Goal: Information Seeking & Learning: Learn about a topic

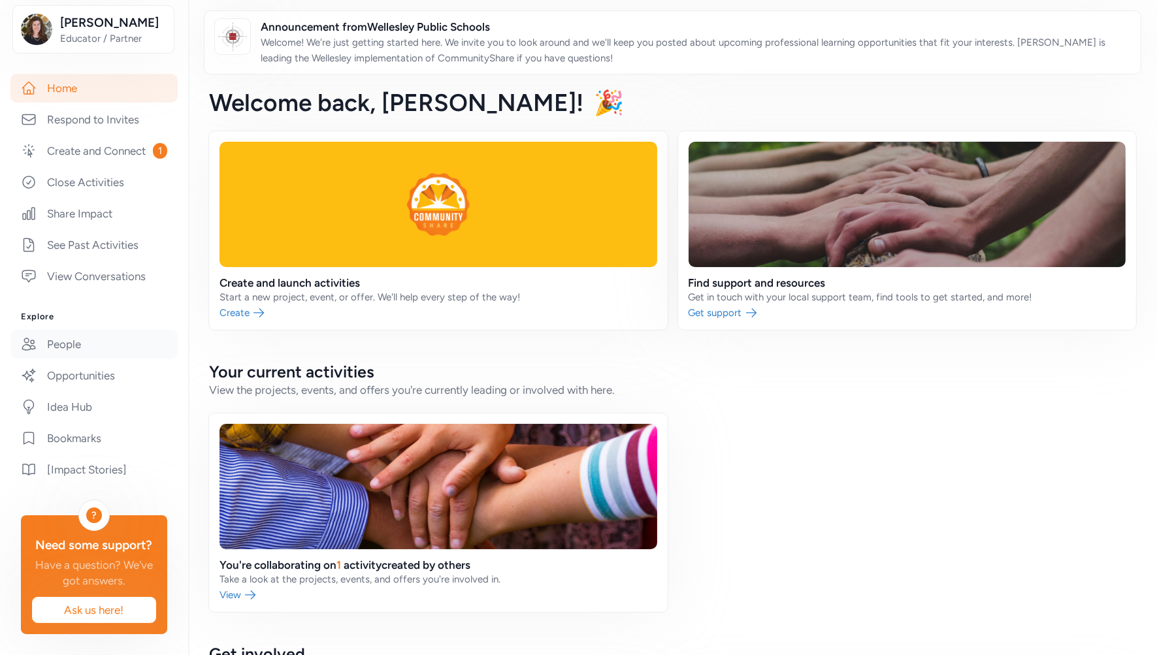
scroll to position [218, 0]
click at [74, 234] on link "See Past Activities" at bounding box center [93, 245] width 167 height 29
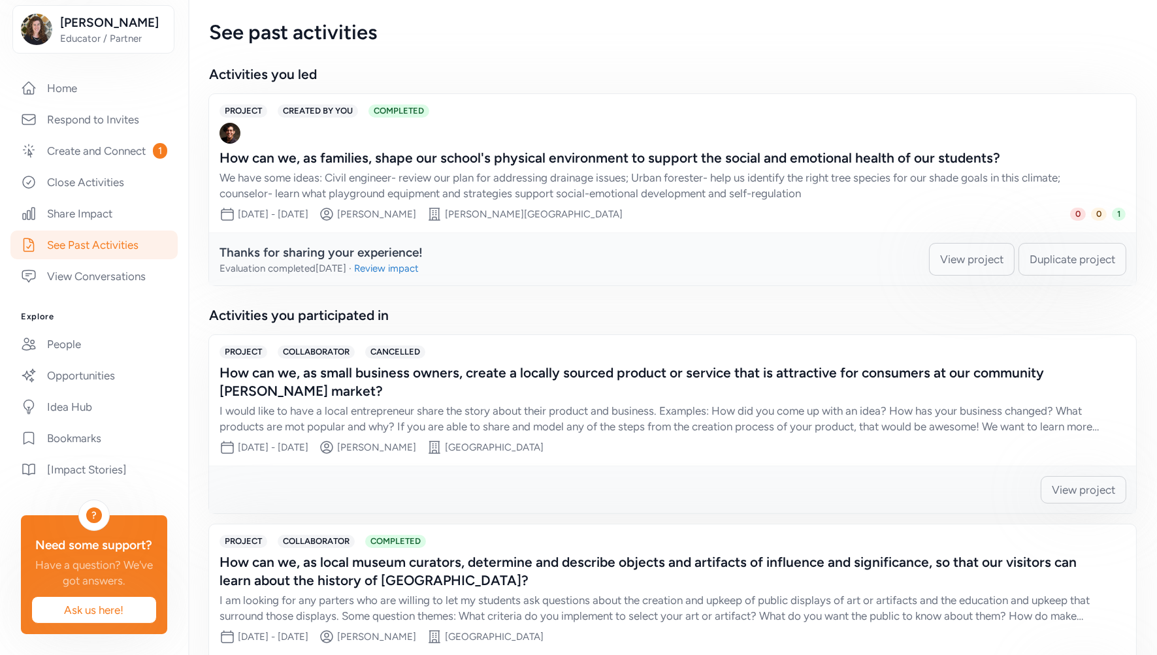
click at [841, 257] on span "View project" at bounding box center [971, 260] width 63 height 16
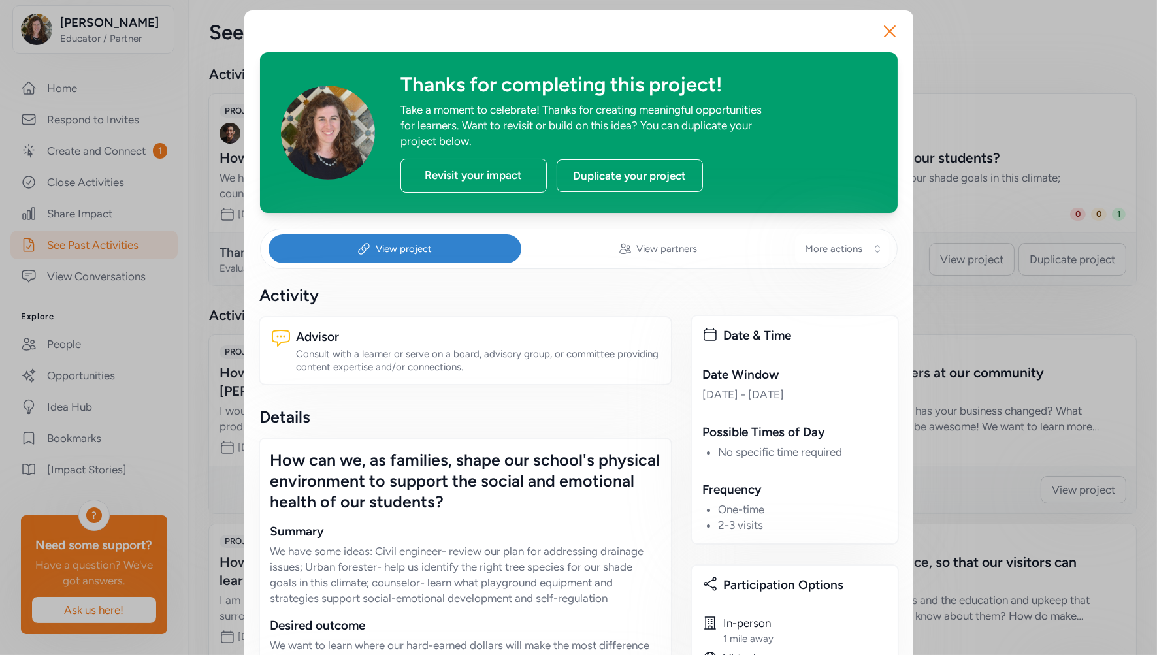
click at [435, 252] on div "View project" at bounding box center [395, 249] width 253 height 29
click at [482, 180] on div "Revisit your impact" at bounding box center [474, 176] width 146 height 34
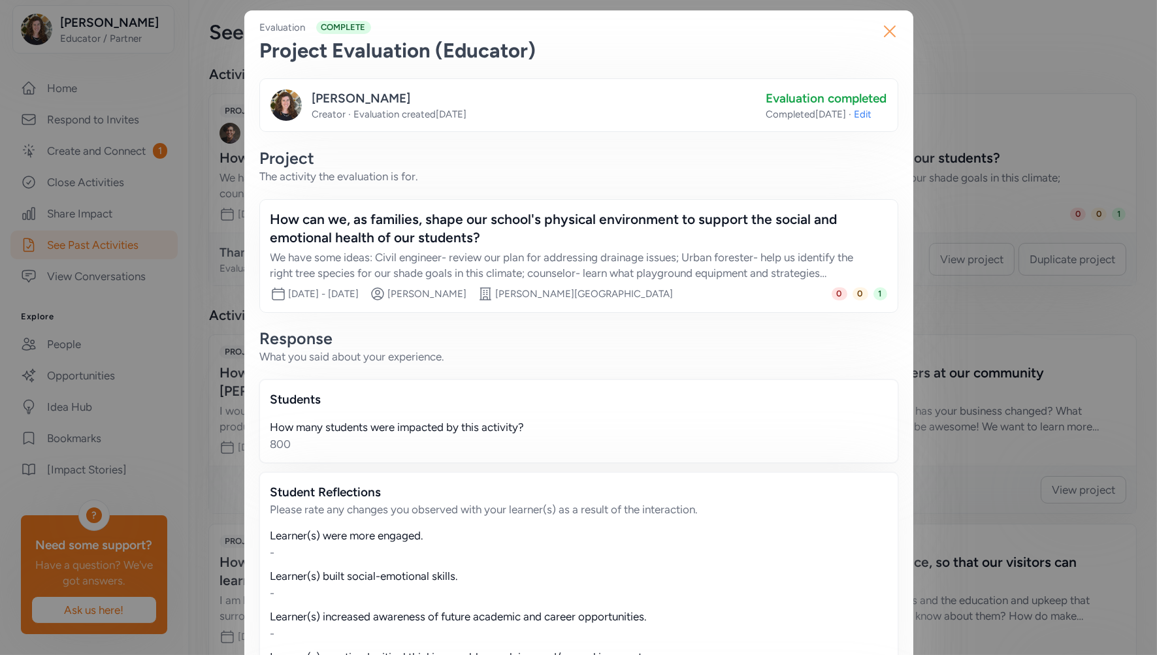
click at [841, 29] on icon "button" at bounding box center [889, 31] width 21 height 21
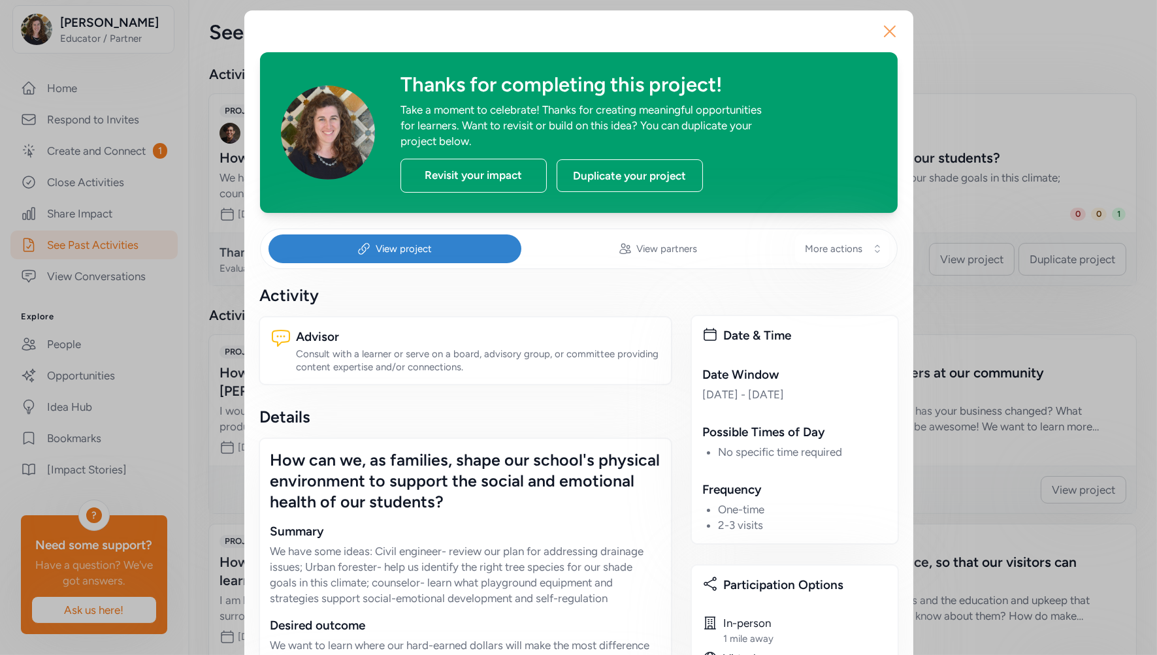
click at [841, 33] on icon "button" at bounding box center [889, 31] width 21 height 21
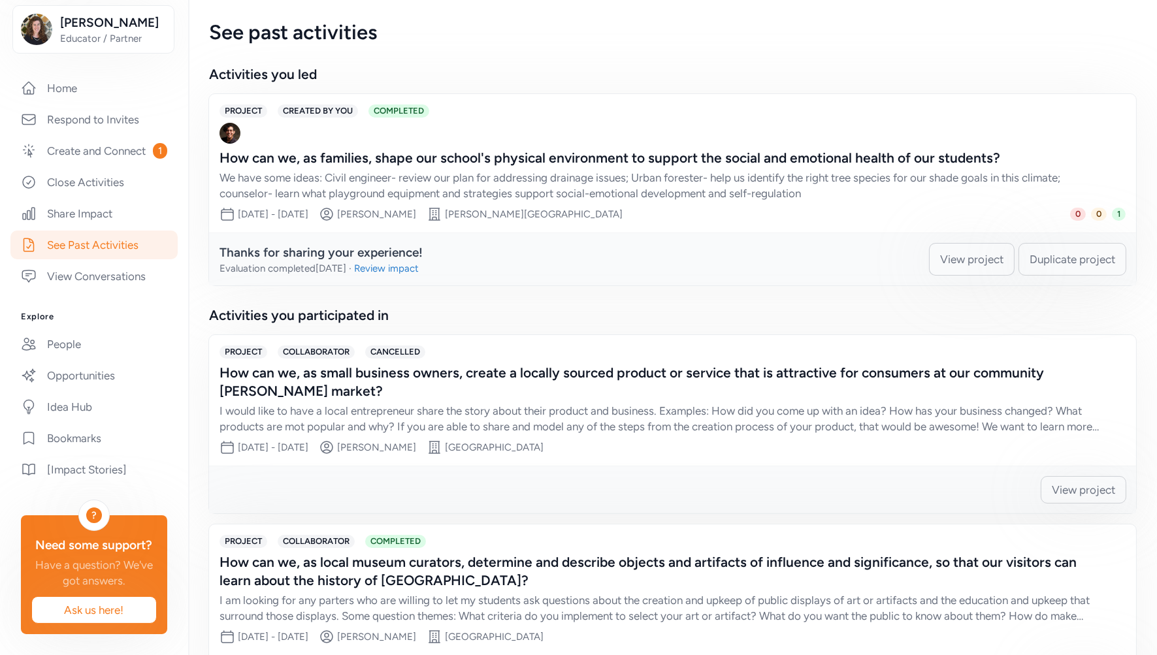
click at [841, 256] on span "View project" at bounding box center [971, 260] width 63 height 16
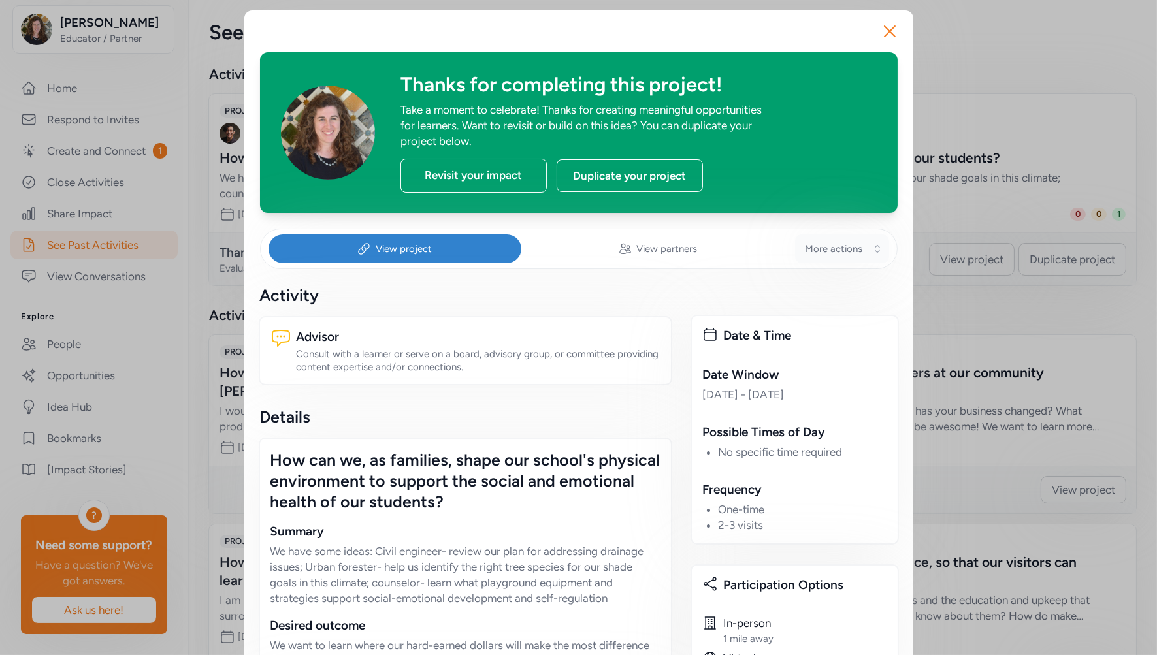
click at [799, 253] on button "More actions" at bounding box center [842, 249] width 94 height 29
click at [815, 353] on span "Edit Project Details" at bounding box center [812, 347] width 102 height 16
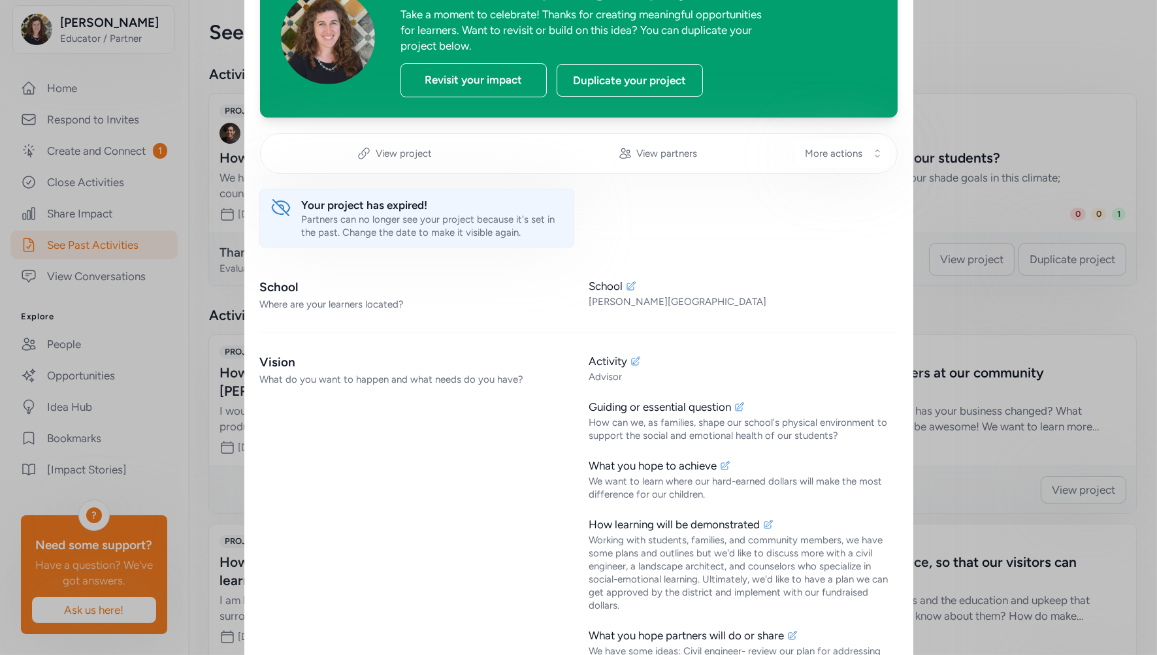
scroll to position [8, 0]
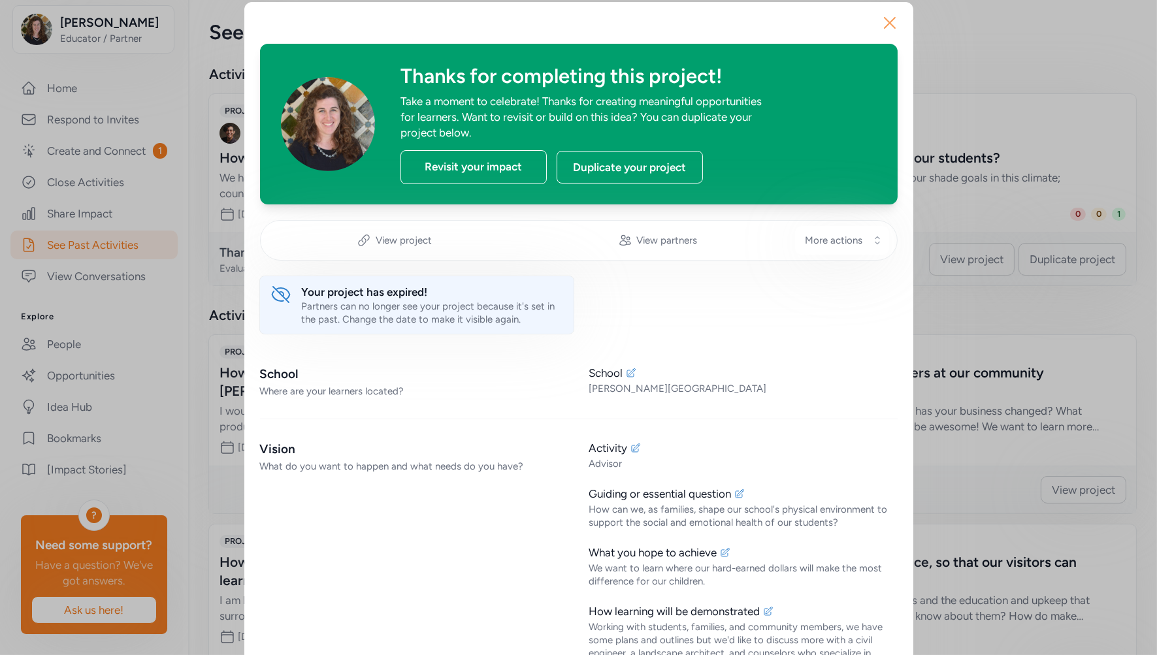
click at [841, 23] on icon "button" at bounding box center [889, 22] width 21 height 21
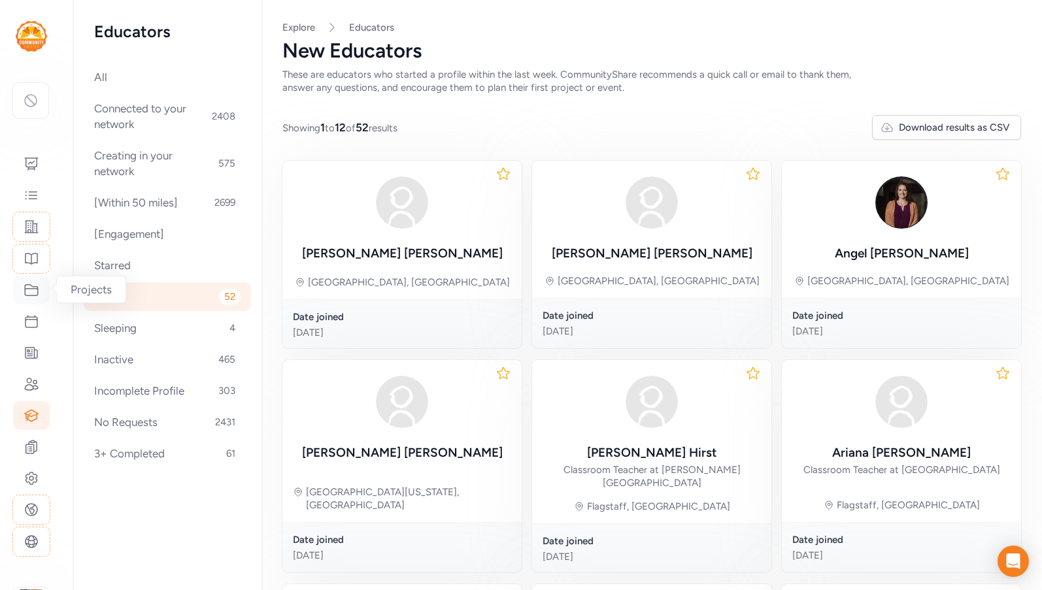
click at [33, 292] on icon at bounding box center [32, 290] width 16 height 16
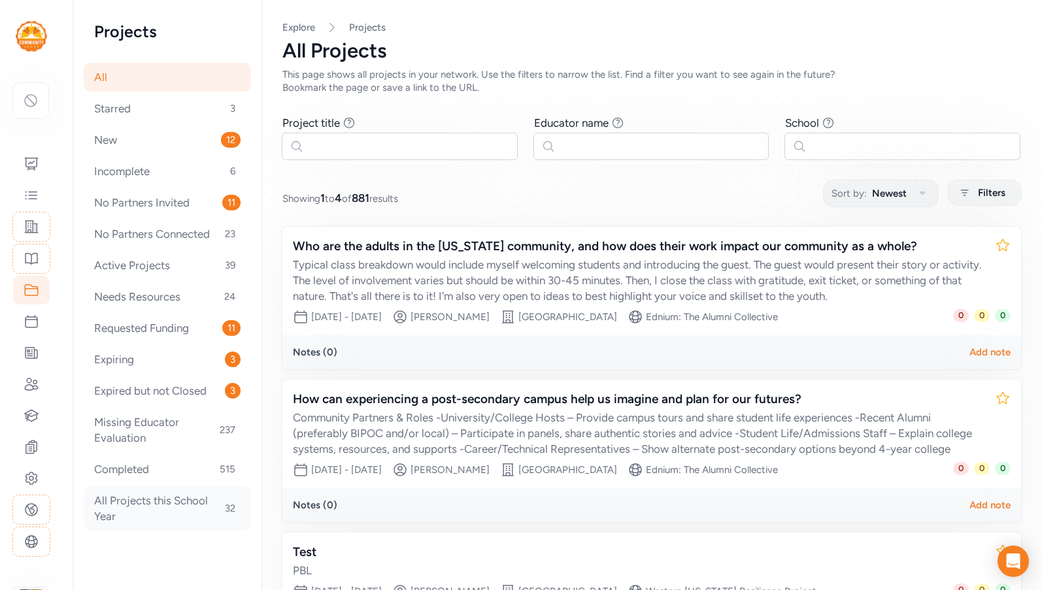
click at [165, 500] on div "All Projects this School Year 32" at bounding box center [167, 508] width 167 height 44
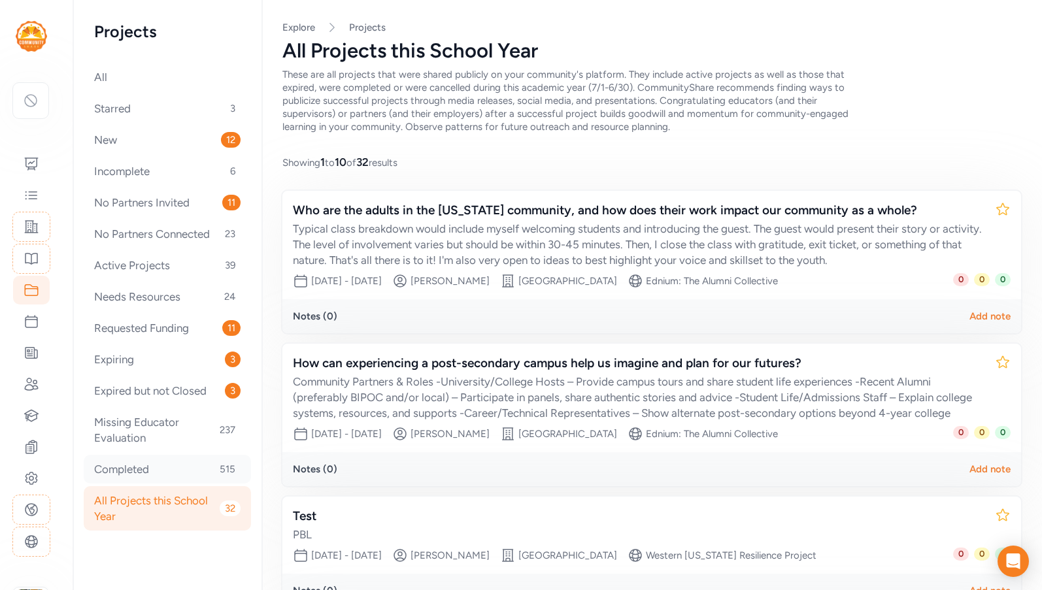
click at [153, 467] on div "Completed 515" at bounding box center [167, 469] width 167 height 29
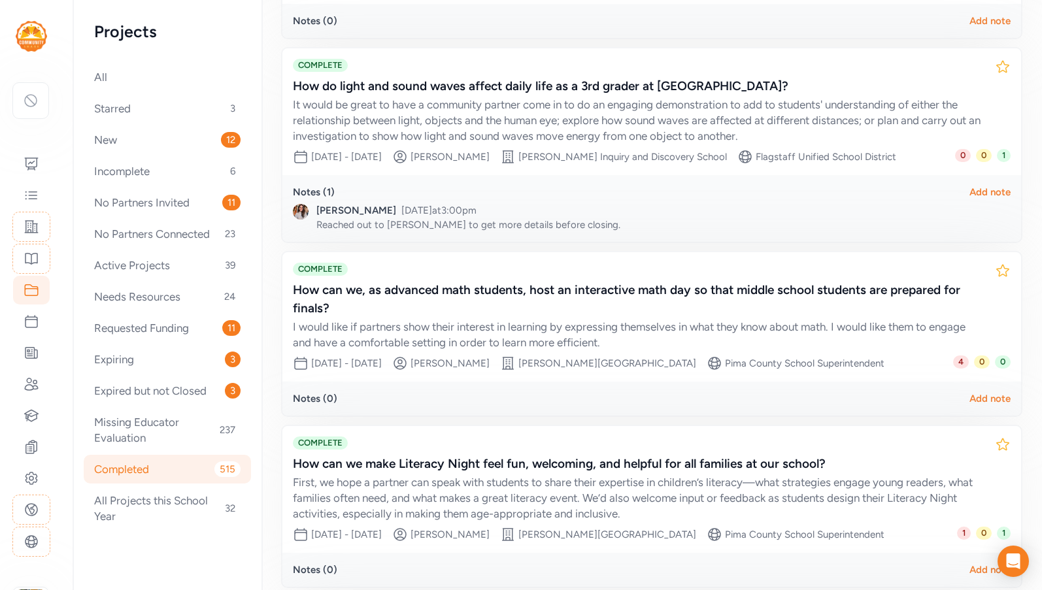
scroll to position [1432, 0]
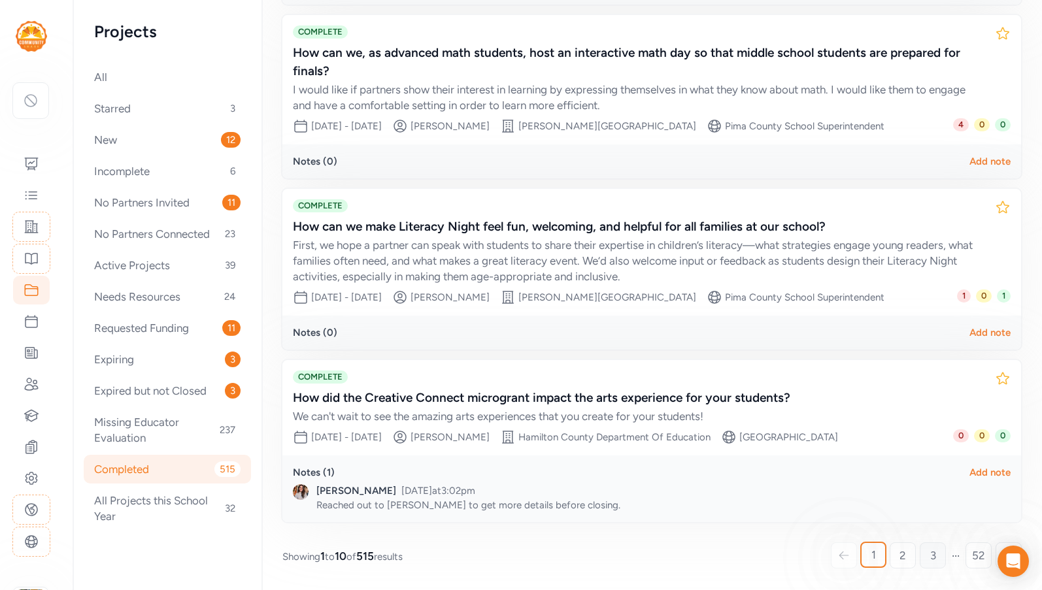
click at [927, 555] on link "3" at bounding box center [932, 555] width 26 height 26
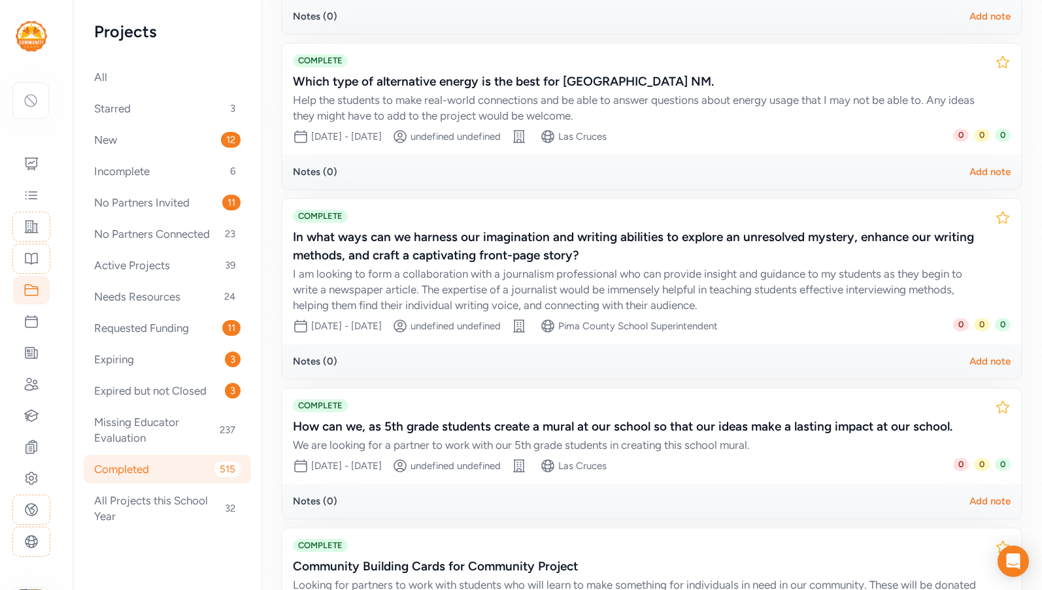
scroll to position [141, 0]
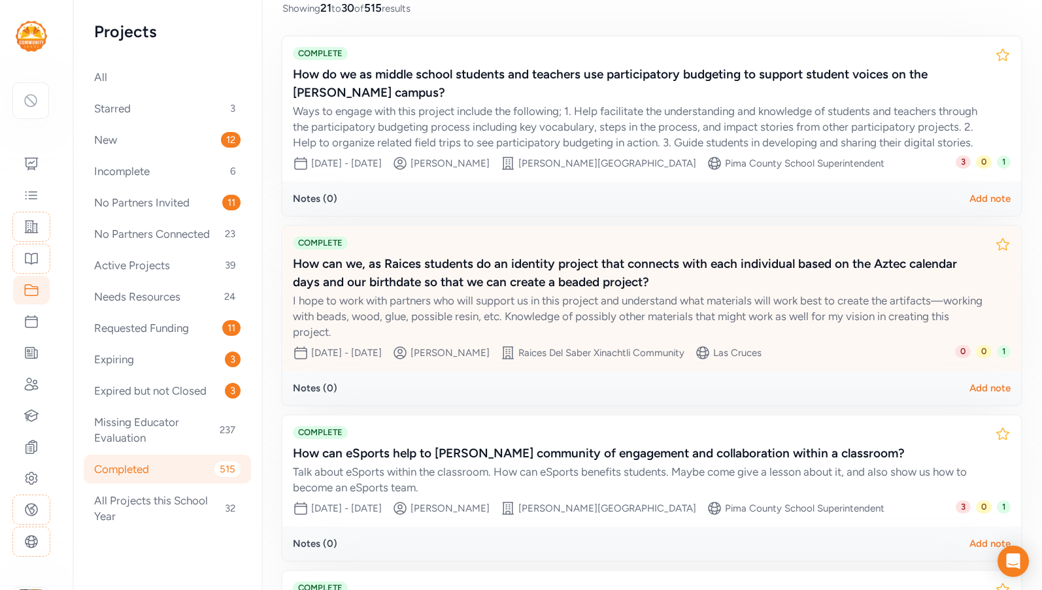
click at [534, 290] on div "How can we, as Raices students do an identity project that connects with each i…" at bounding box center [638, 273] width 691 height 37
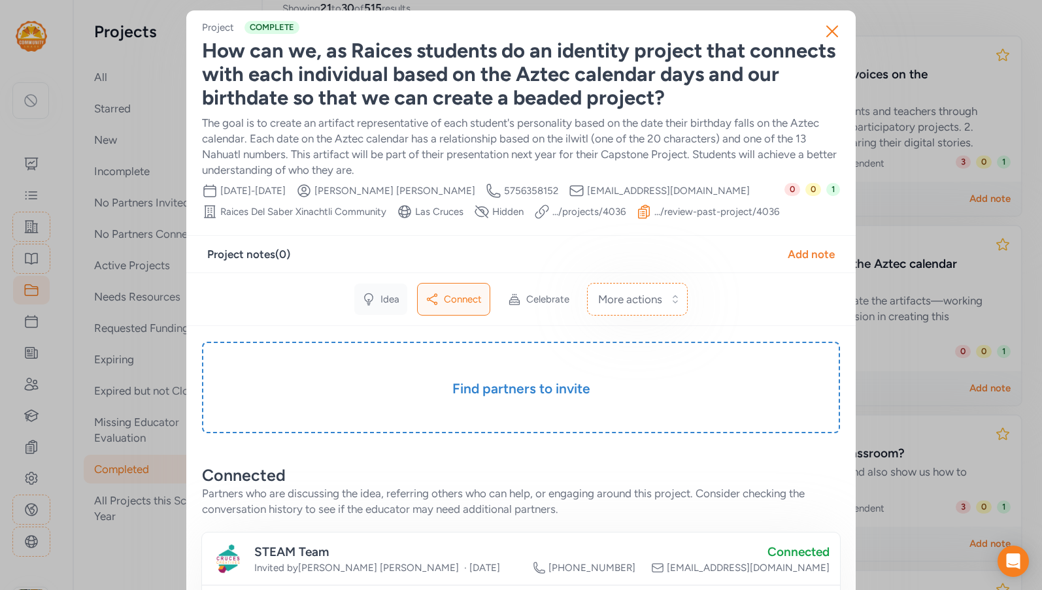
click at [370, 297] on div "Idea" at bounding box center [380, 299] width 53 height 31
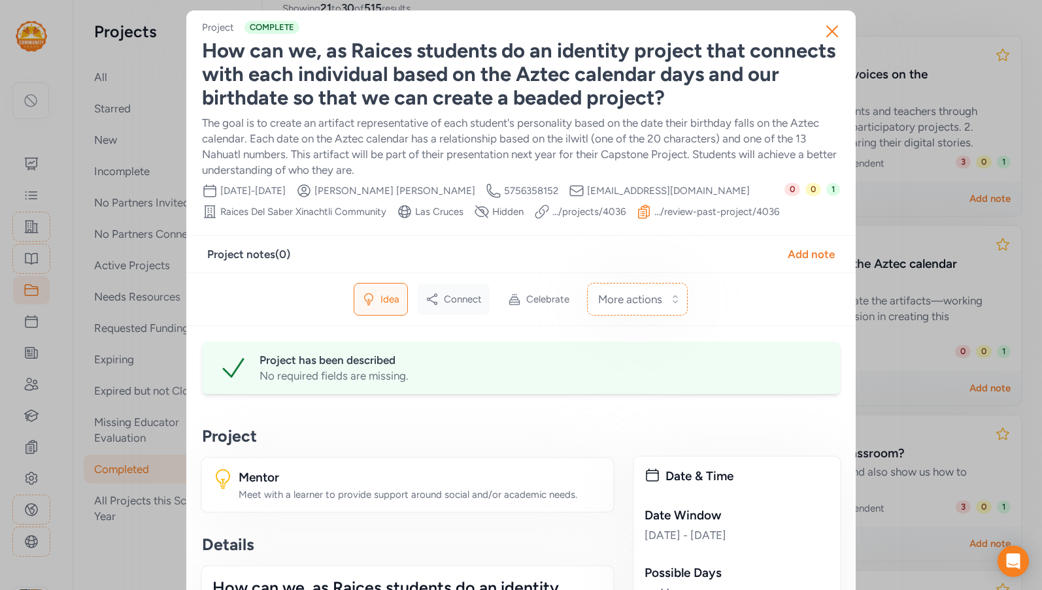
click at [467, 299] on span "Connect" at bounding box center [463, 299] width 38 height 13
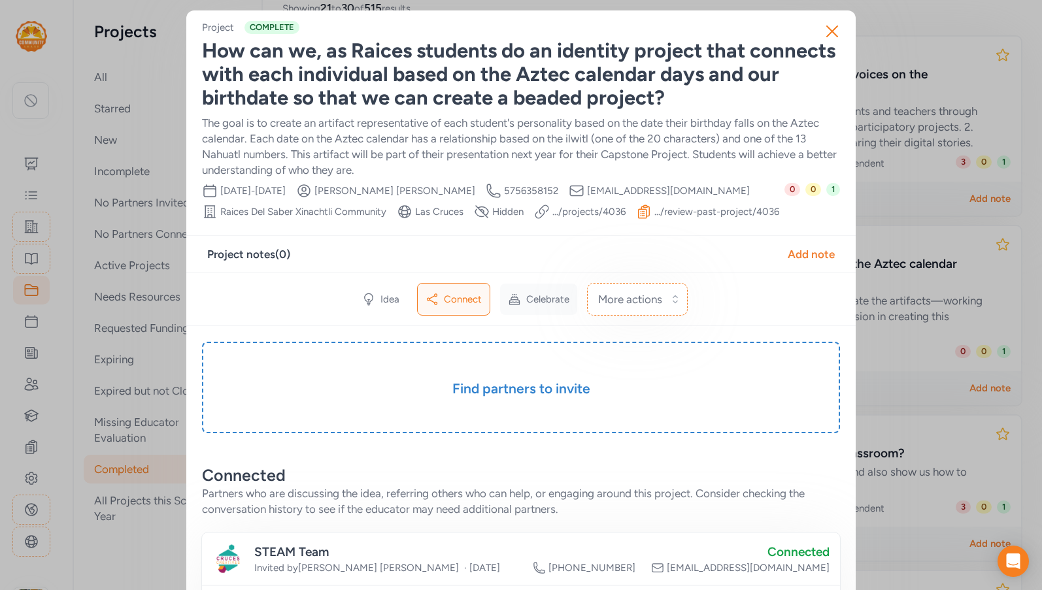
click at [526, 305] on span "Celebrate" at bounding box center [547, 299] width 43 height 13
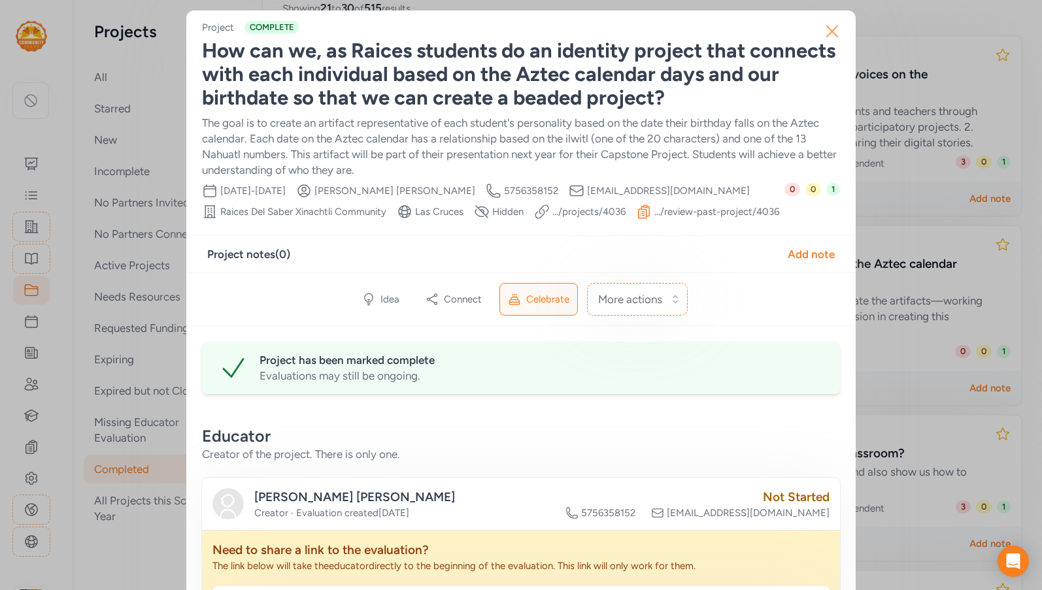
click at [822, 34] on icon "button" at bounding box center [831, 31] width 21 height 21
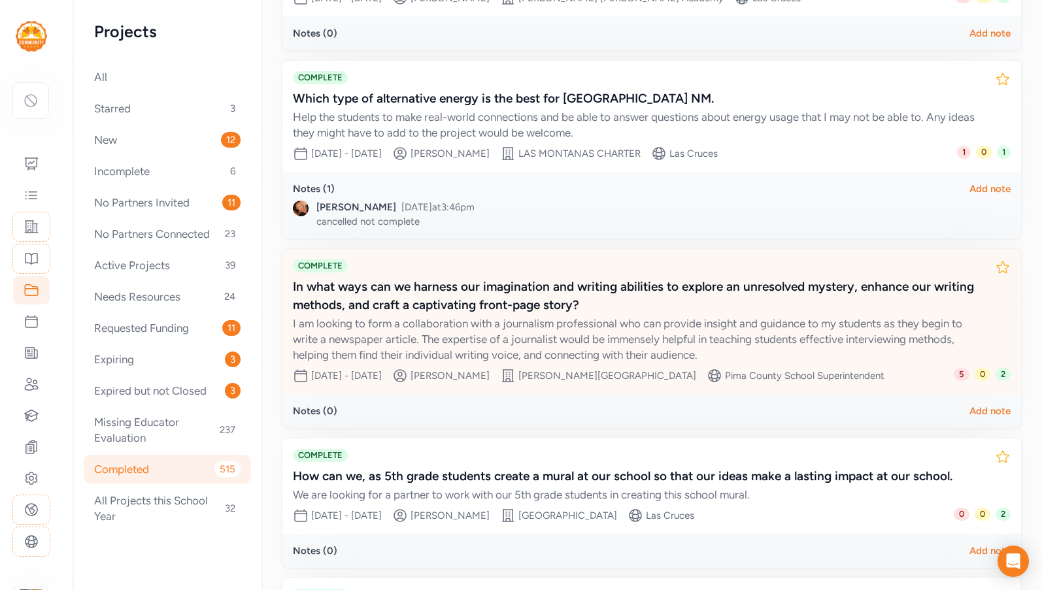
scroll to position [925, 0]
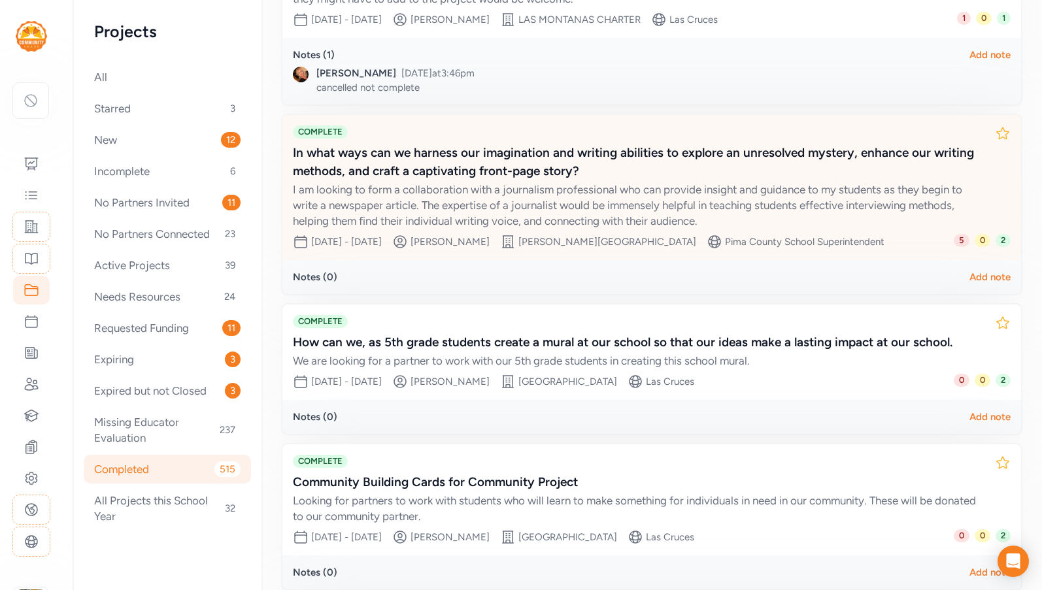
click at [569, 182] on div "I am looking to form a collaboration with a journalism professional who can pro…" at bounding box center [638, 205] width 691 height 47
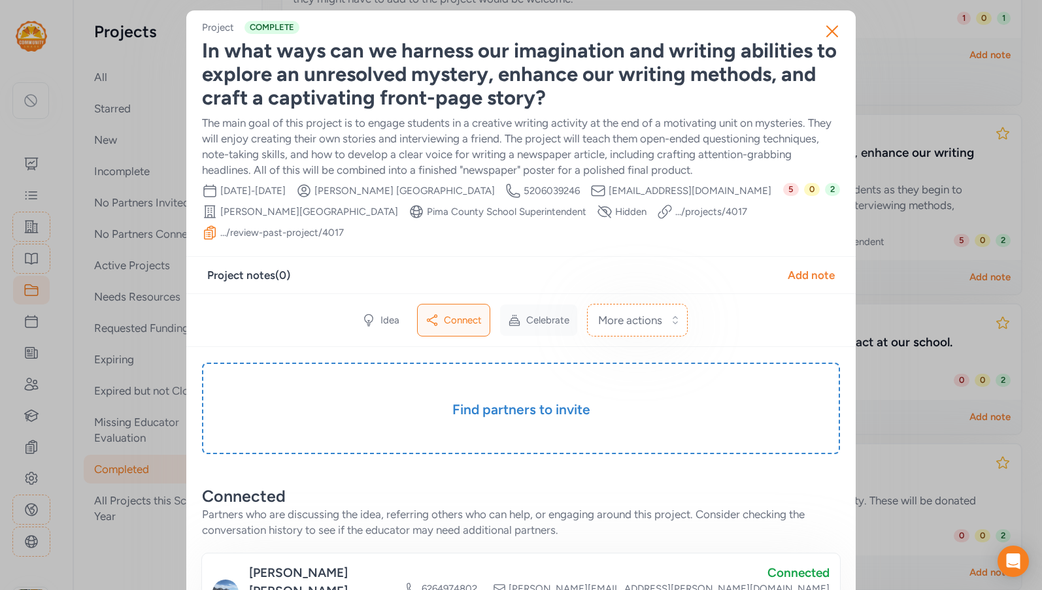
click at [533, 319] on span "Celebrate" at bounding box center [547, 320] width 43 height 13
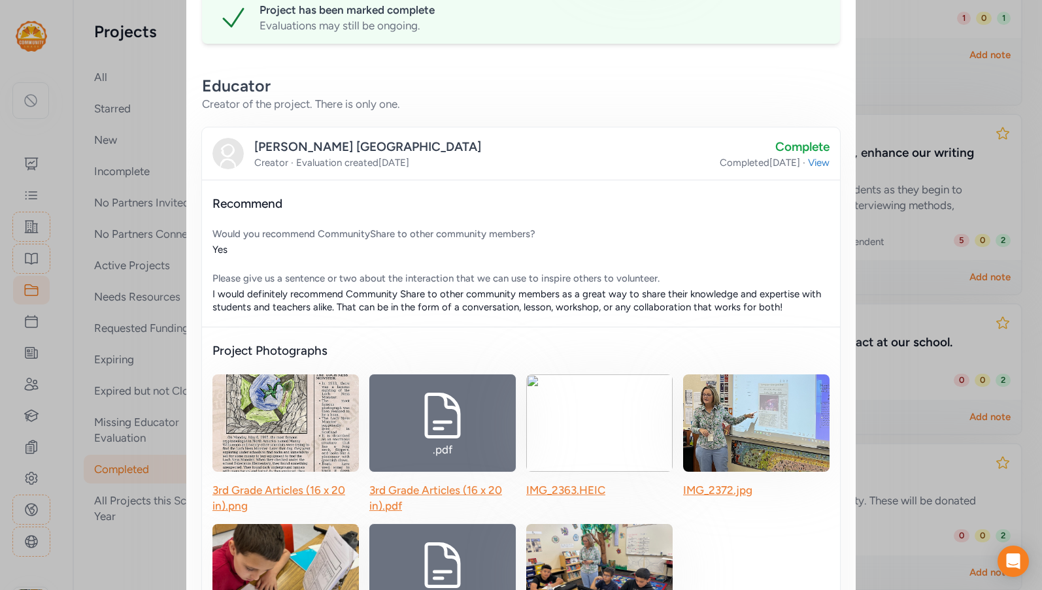
scroll to position [261, 0]
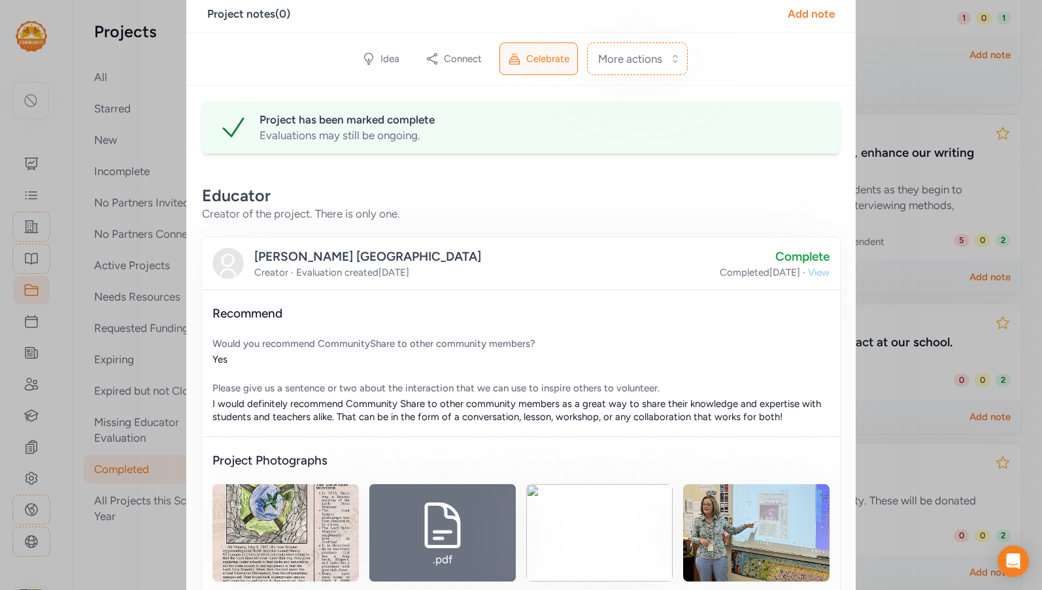
click at [819, 272] on span "View" at bounding box center [819, 272] width 22 height 13
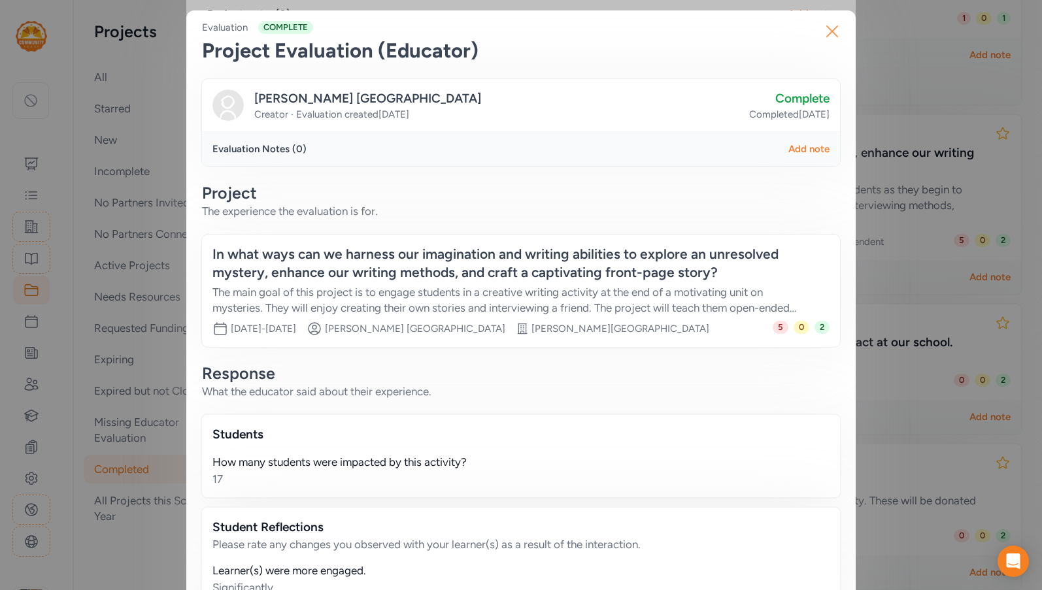
click at [827, 27] on icon "button" at bounding box center [831, 31] width 21 height 21
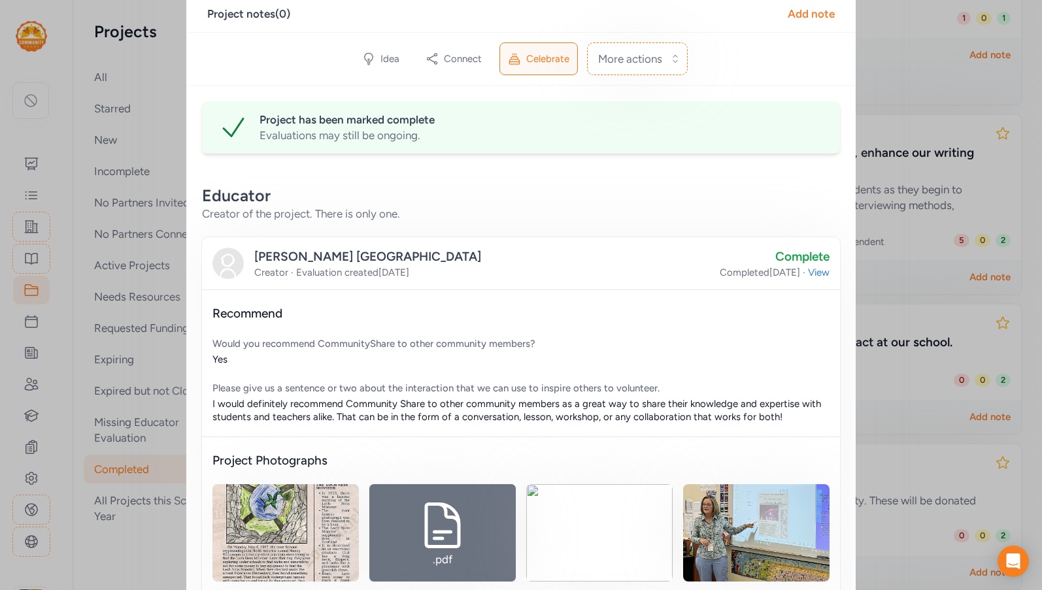
scroll to position [131, 0]
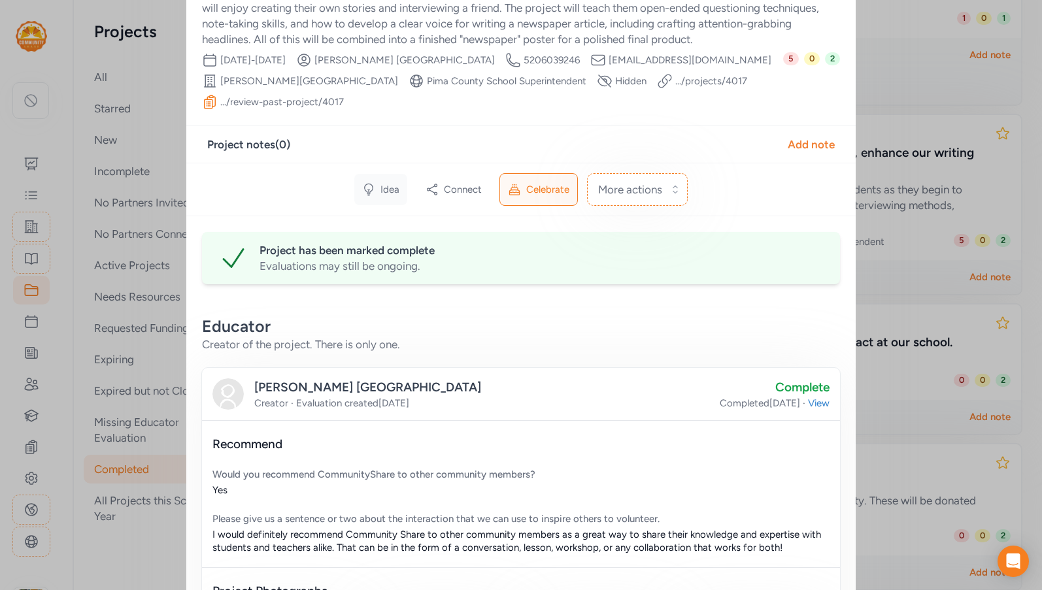
click at [380, 189] on span "Idea" at bounding box center [389, 189] width 19 height 13
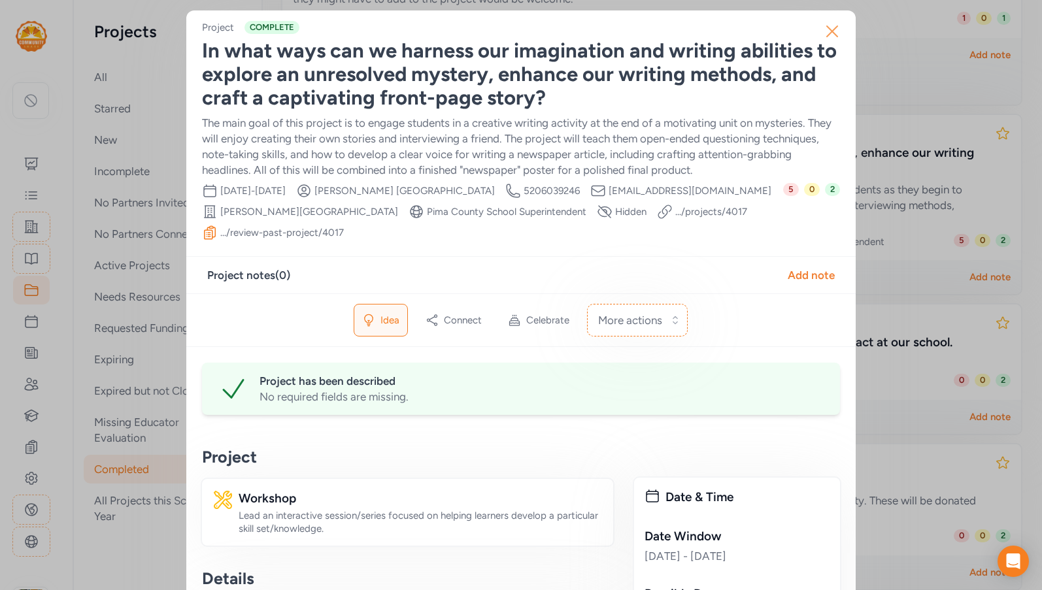
click at [831, 30] on icon "button" at bounding box center [831, 31] width 21 height 21
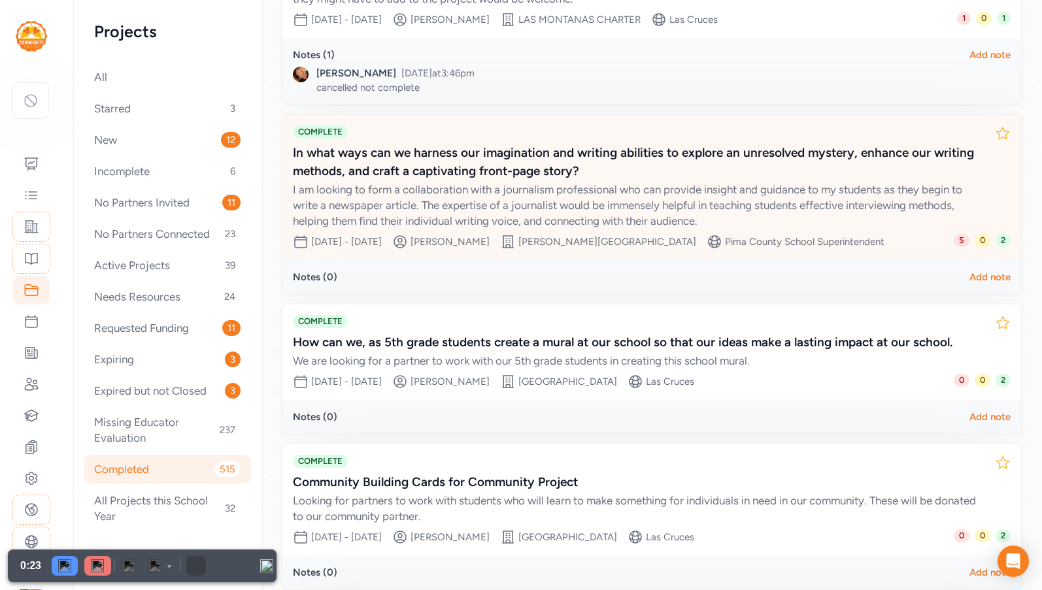
click at [399, 163] on div "In what ways can we harness our imagination and writing abilities to explore an…" at bounding box center [638, 162] width 691 height 37
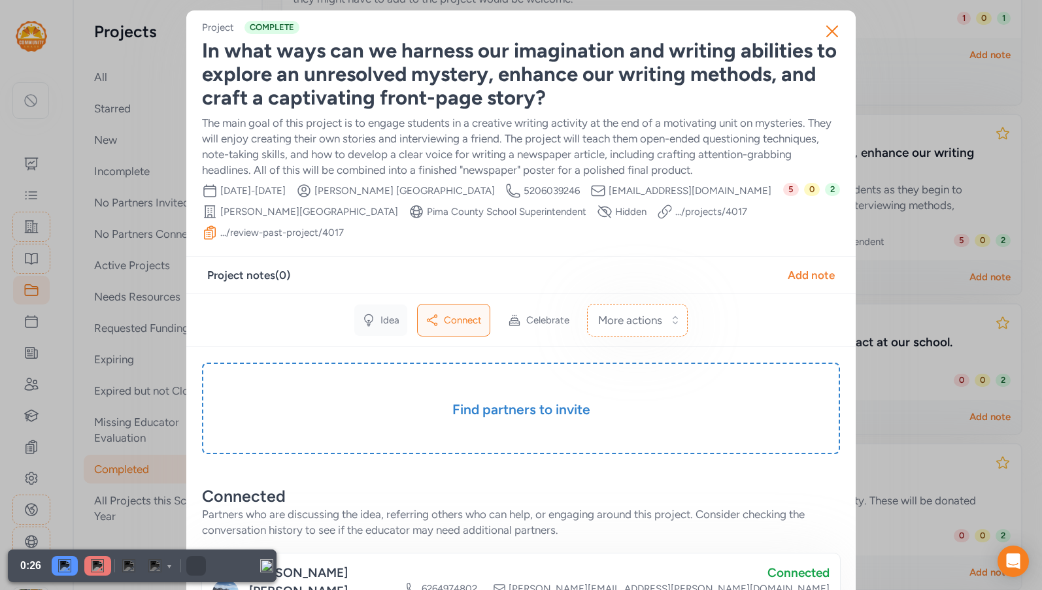
click at [373, 321] on div "Idea" at bounding box center [380, 319] width 53 height 31
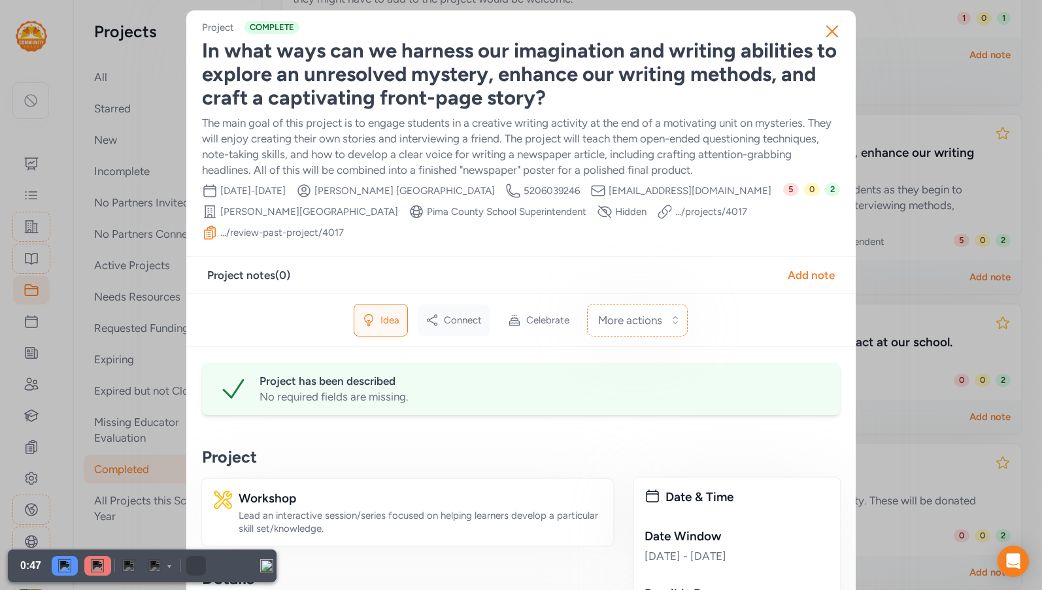
click at [450, 316] on span "Connect" at bounding box center [463, 320] width 38 height 13
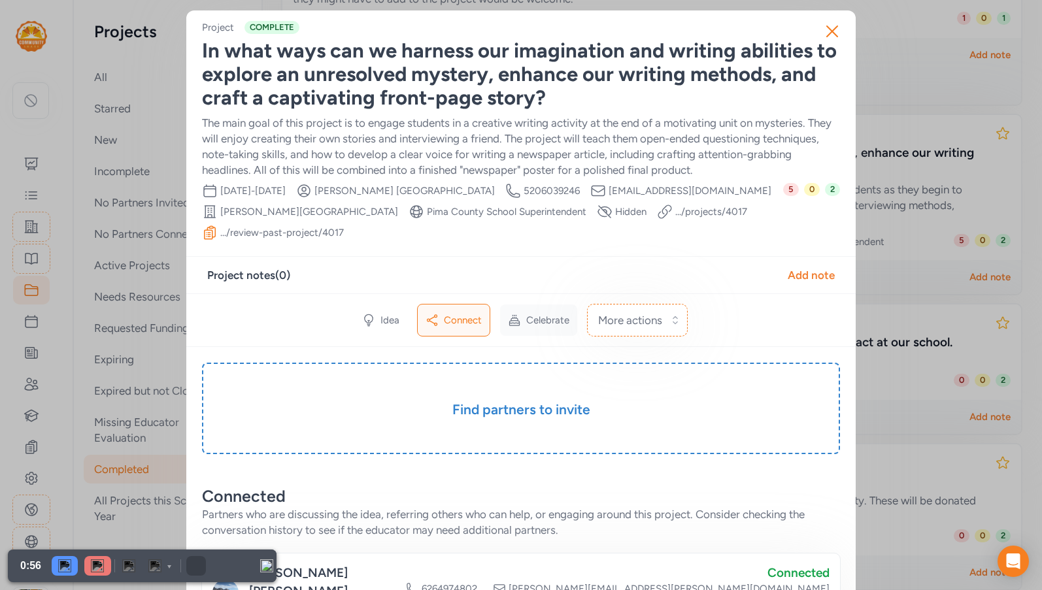
click at [550, 323] on span "Celebrate" at bounding box center [547, 320] width 43 height 13
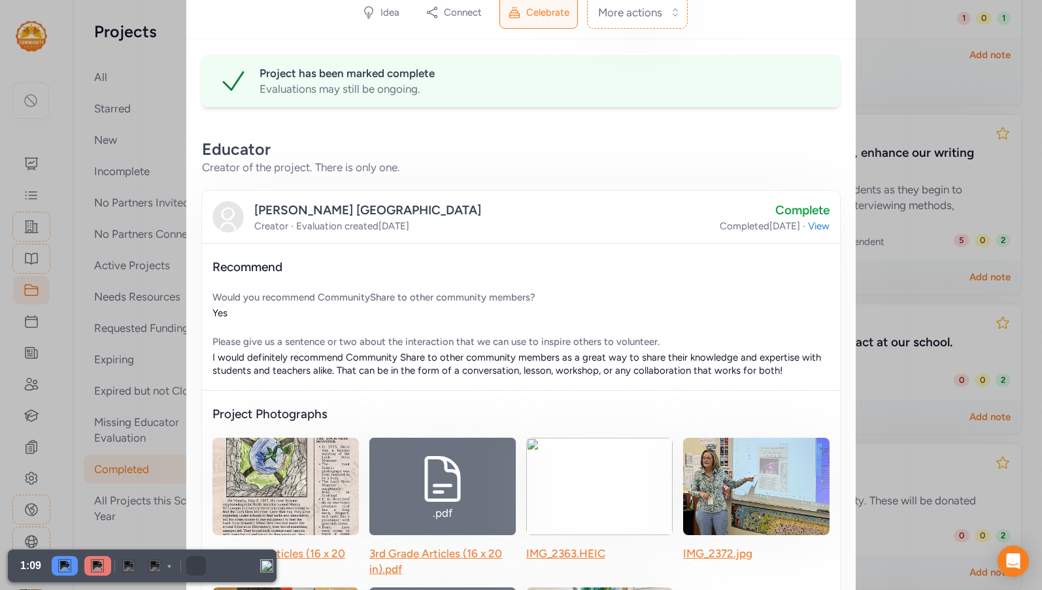
scroll to position [285, 0]
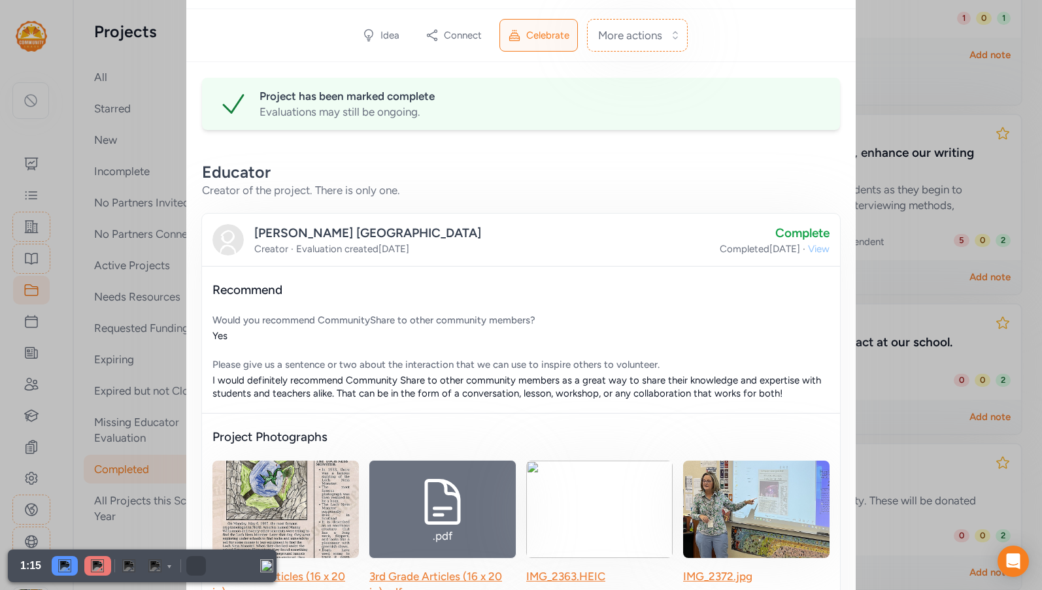
click at [817, 251] on span "View" at bounding box center [819, 248] width 22 height 13
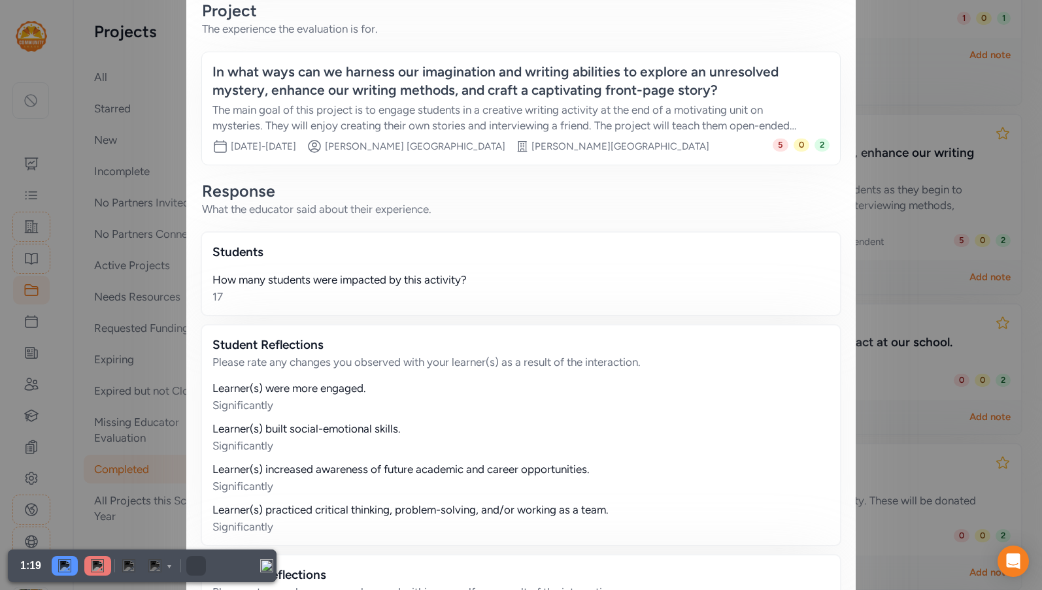
scroll to position [261, 0]
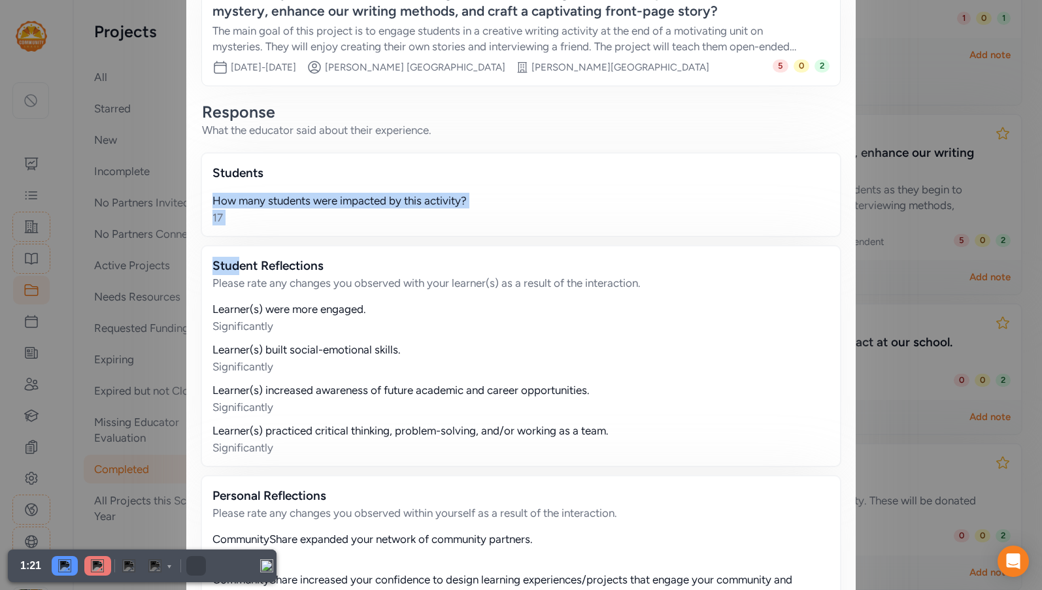
drag, startPoint x: 211, startPoint y: 203, endPoint x: 231, endPoint y: 241, distance: 42.7
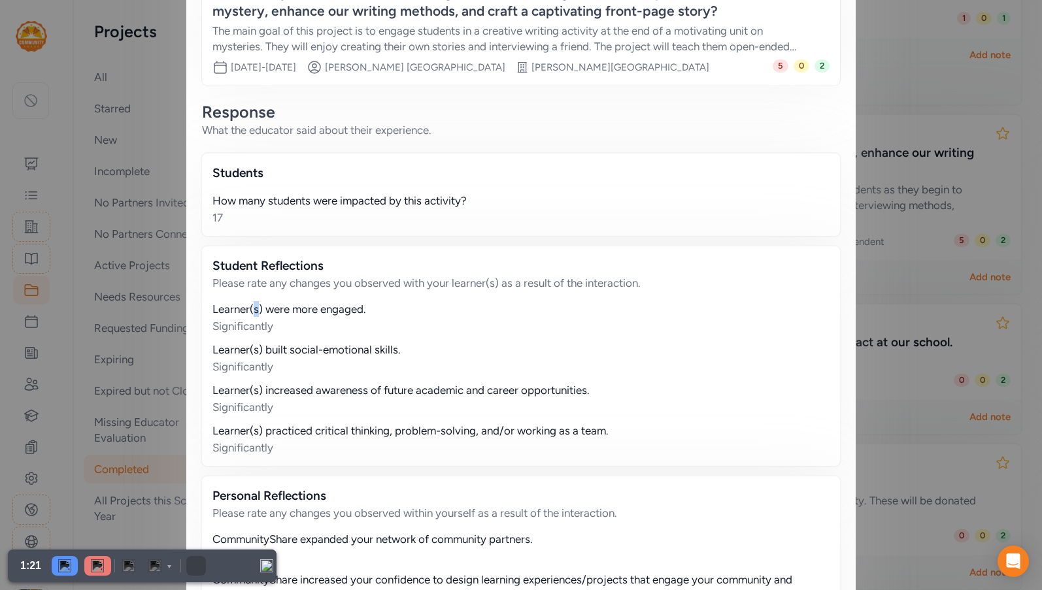
click at [252, 316] on div "Learner(s) were more engaged." at bounding box center [520, 309] width 617 height 16
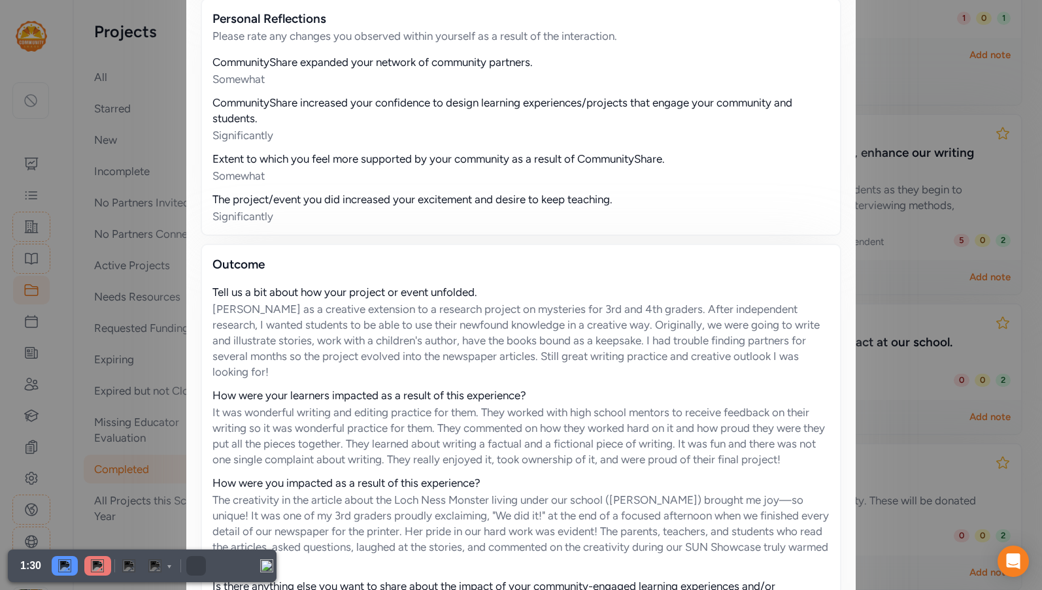
scroll to position [915, 0]
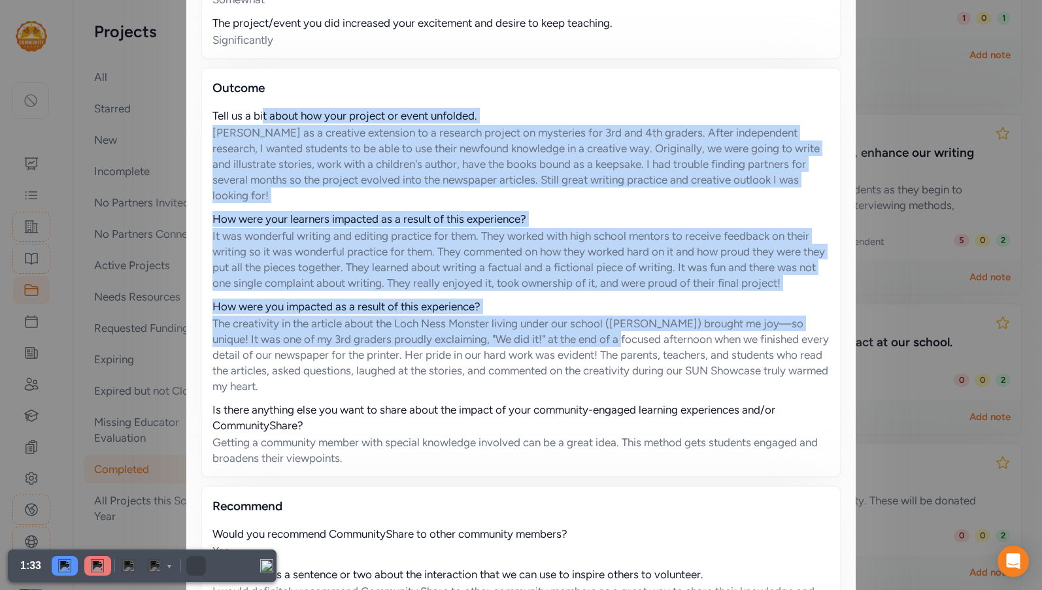
drag, startPoint x: 260, startPoint y: 113, endPoint x: 595, endPoint y: 317, distance: 391.8
click at [595, 317] on div "Tell us a bit about how your project or event unfolded. [PERSON_NAME] as a crea…" at bounding box center [520, 287] width 617 height 358
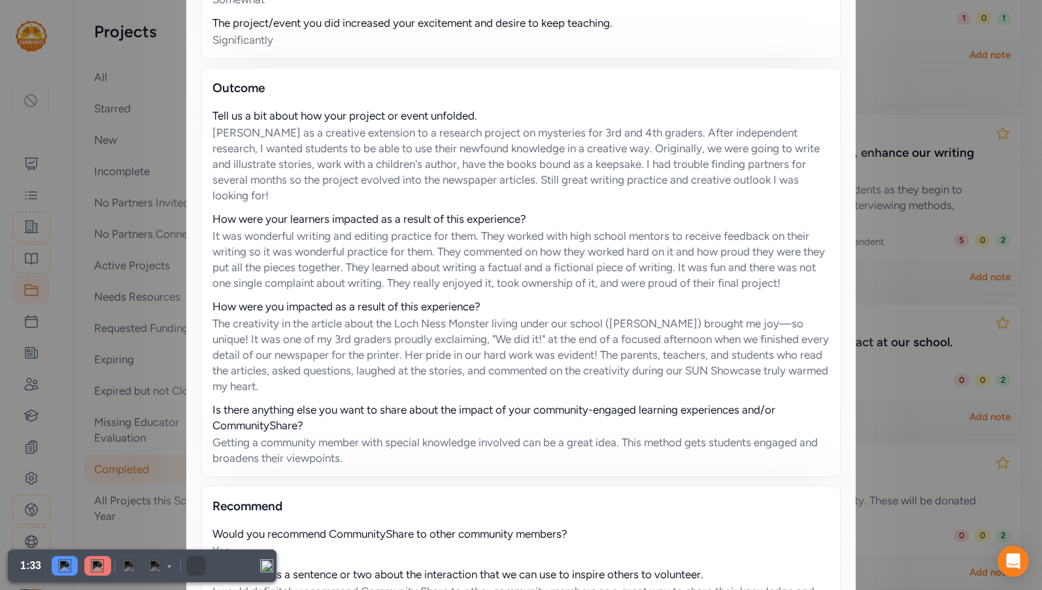
click at [627, 417] on div "Is there anything else you want to share about the impact of your community-eng…" at bounding box center [520, 417] width 617 height 31
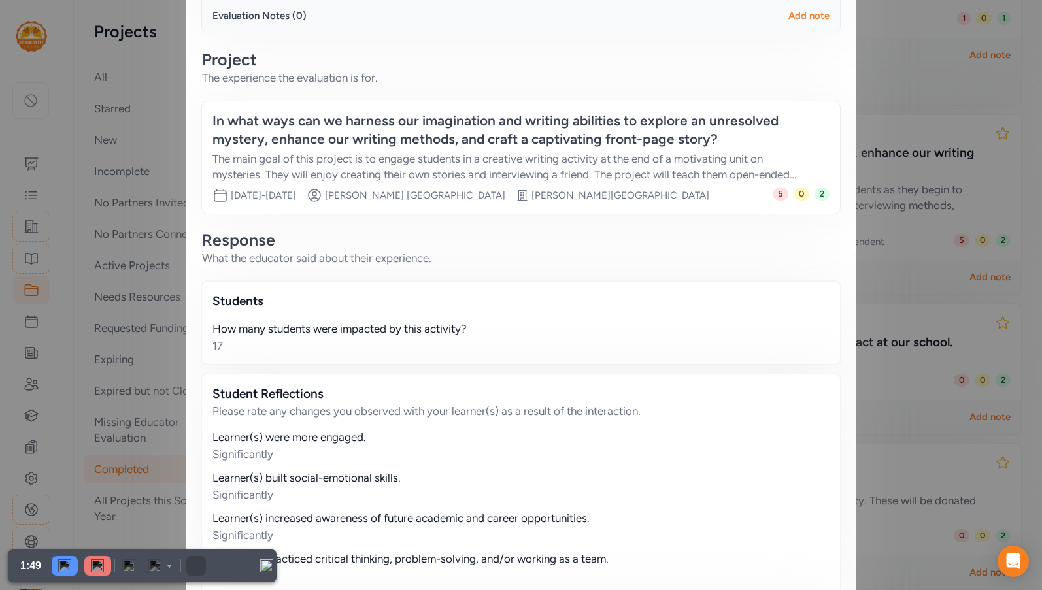
scroll to position [0, 0]
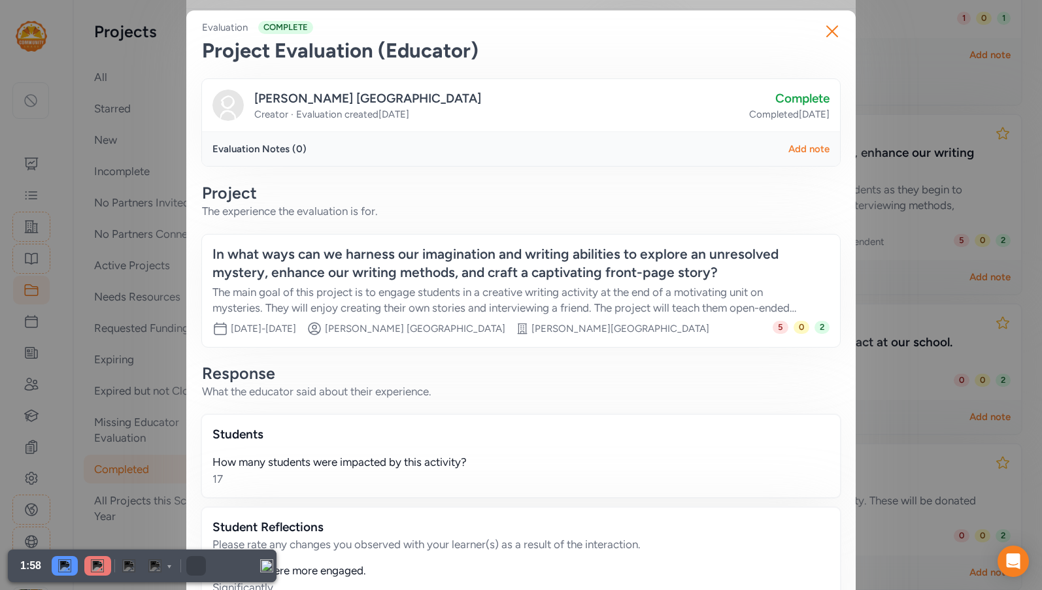
drag, startPoint x: 823, startPoint y: 35, endPoint x: 704, endPoint y: 24, distance: 119.5
click at [827, 35] on icon "button" at bounding box center [832, 31] width 10 height 10
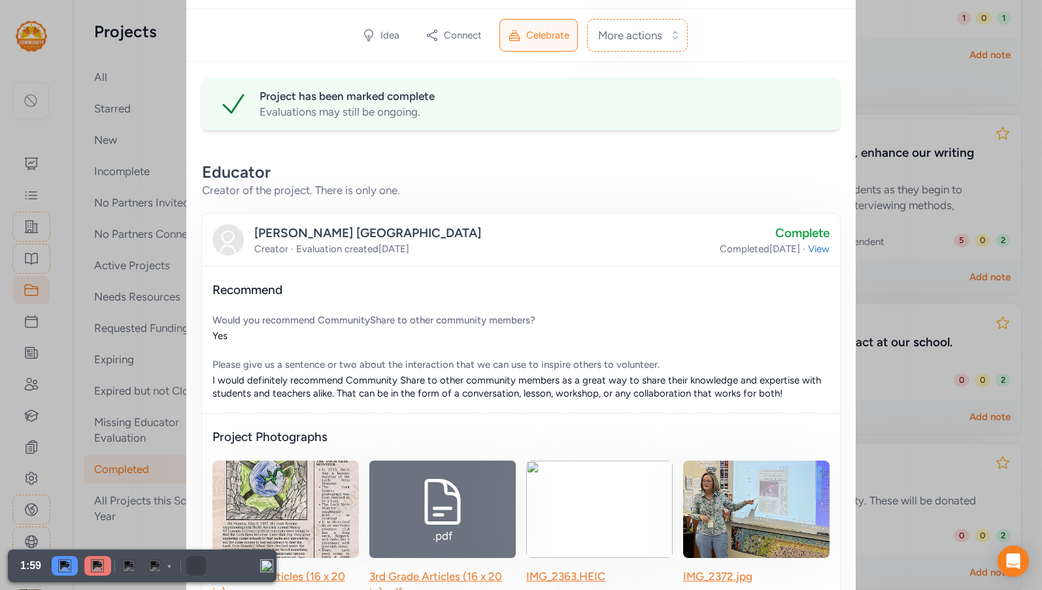
click at [34, 165] on div "Close Project COMPLETE In what ways can we harness our imagination and writing …" at bounding box center [521, 446] width 1042 height 1463
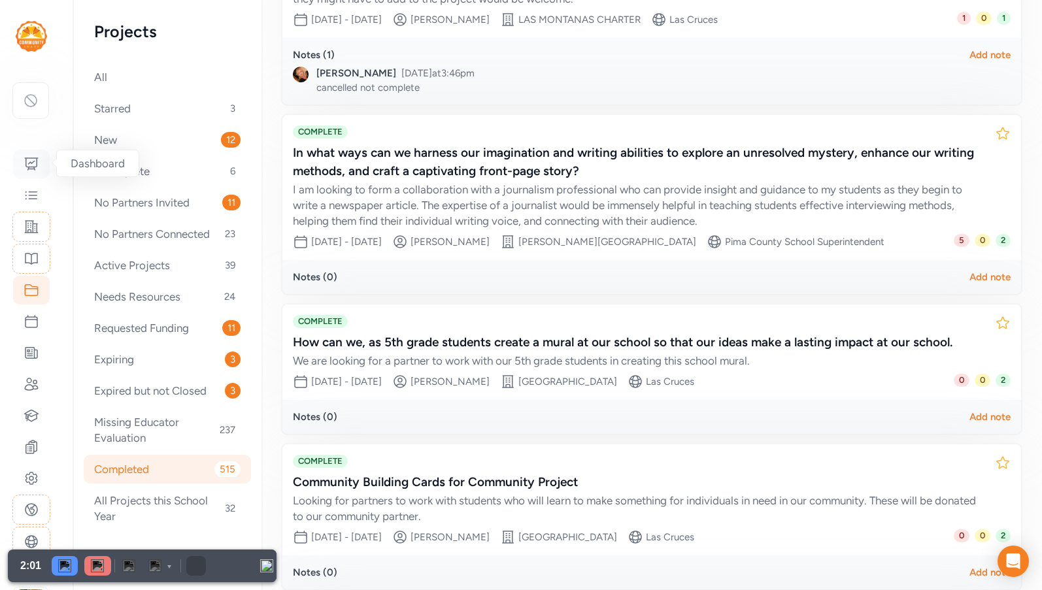
click at [30, 165] on icon at bounding box center [32, 164] width 16 height 16
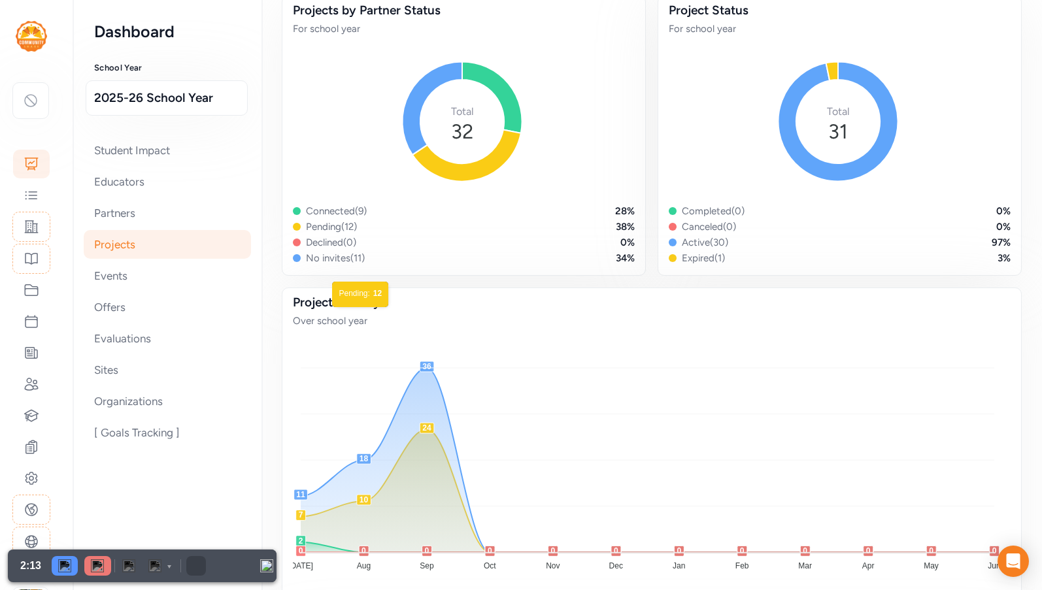
scroll to position [38, 0]
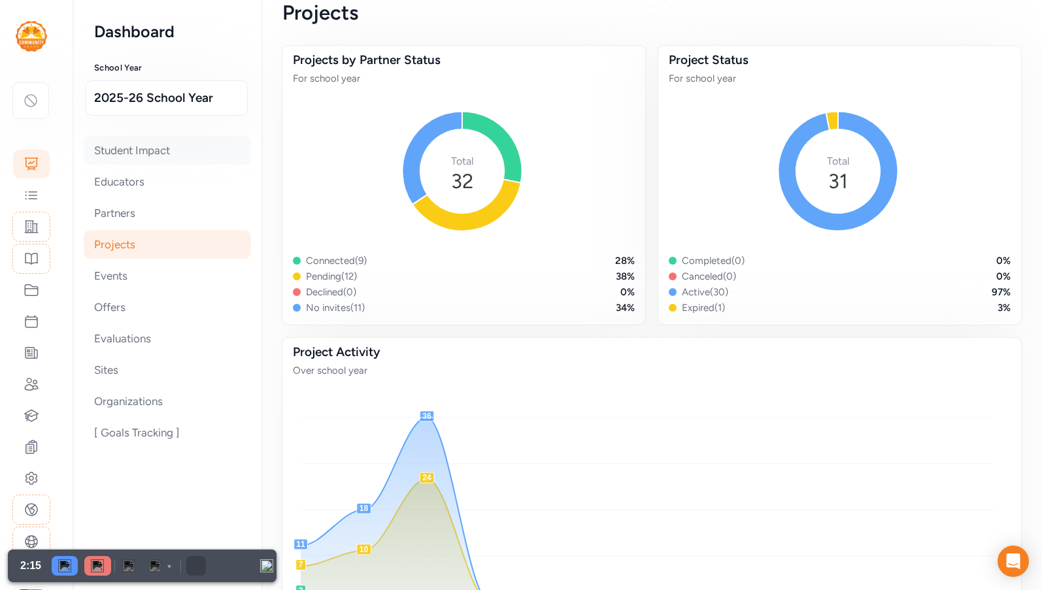
click at [131, 152] on div "Student Impact" at bounding box center [167, 150] width 167 height 29
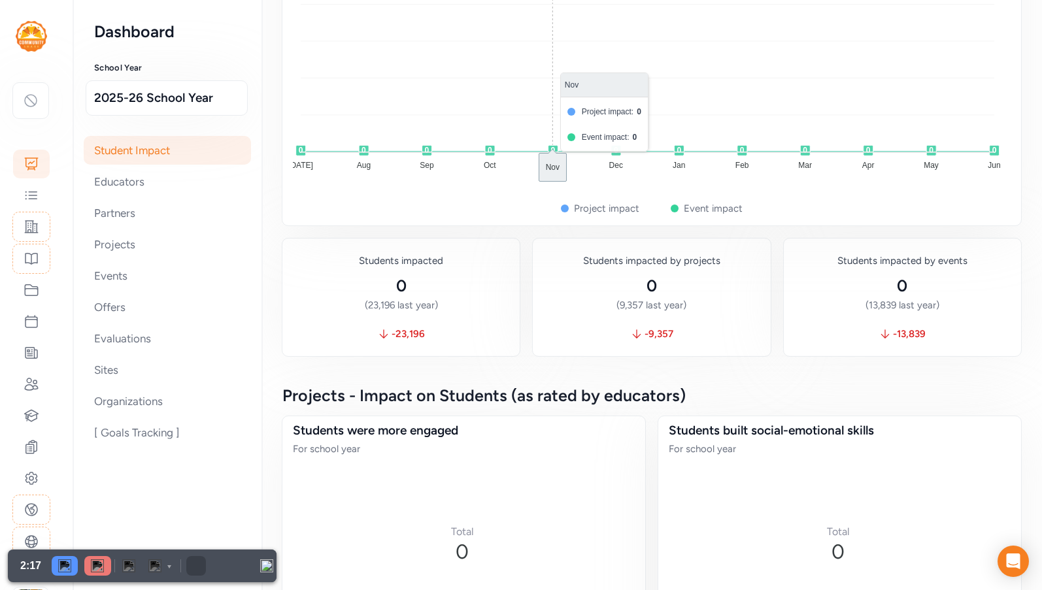
scroll to position [457, 0]
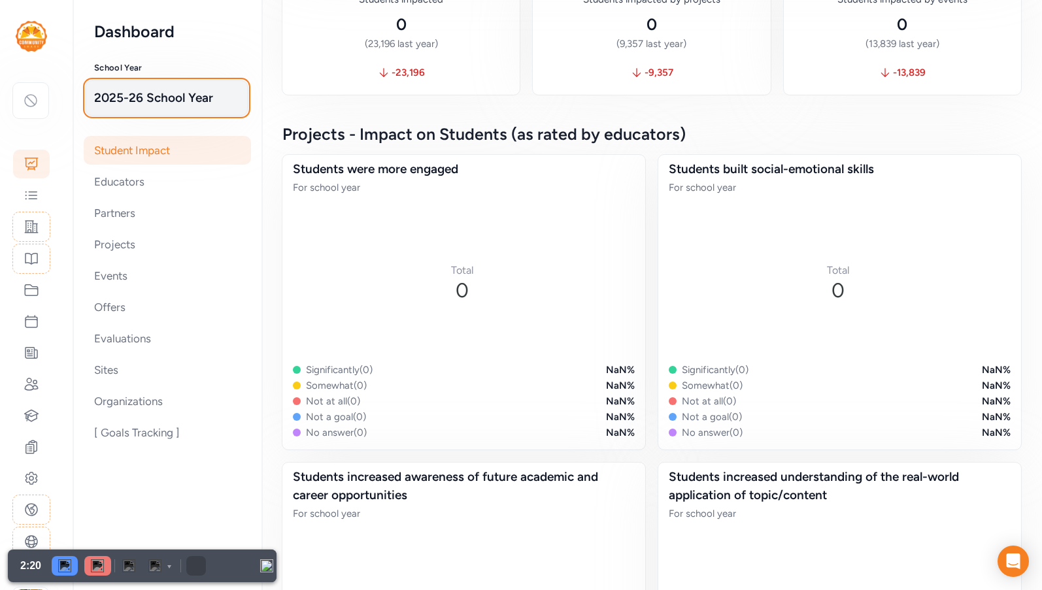
click at [150, 93] on span "2025-26 School Year" at bounding box center [166, 98] width 145 height 18
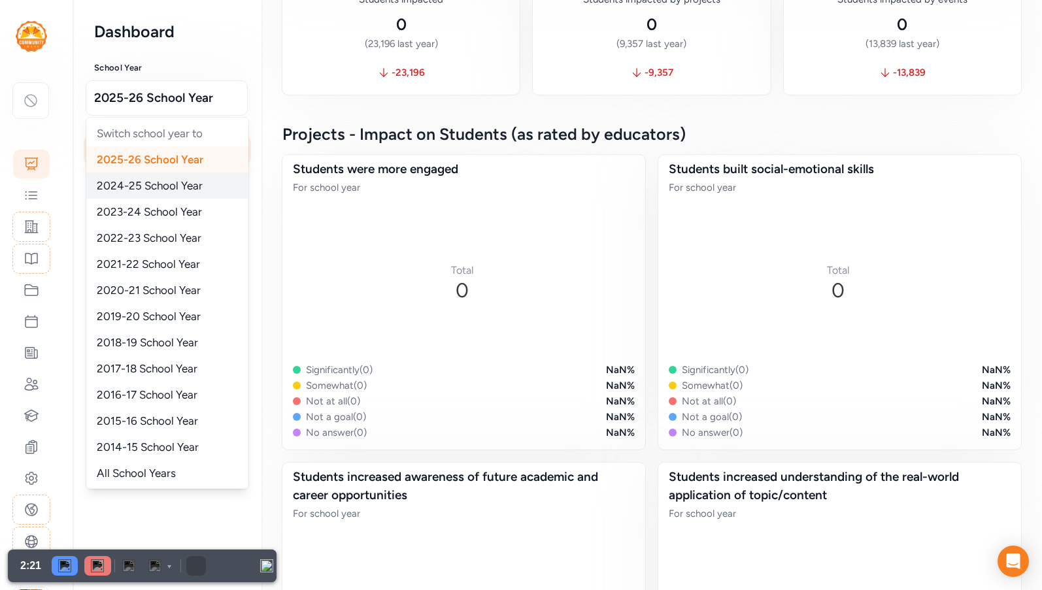
click at [165, 191] on span "2024-25 School Year" at bounding box center [150, 185] width 106 height 13
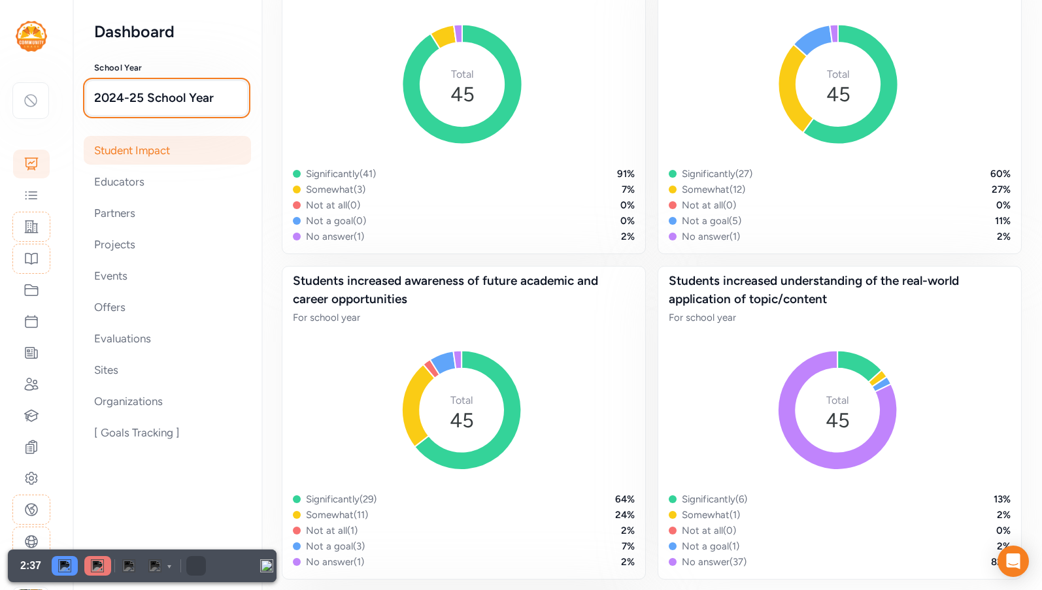
scroll to position [849, 0]
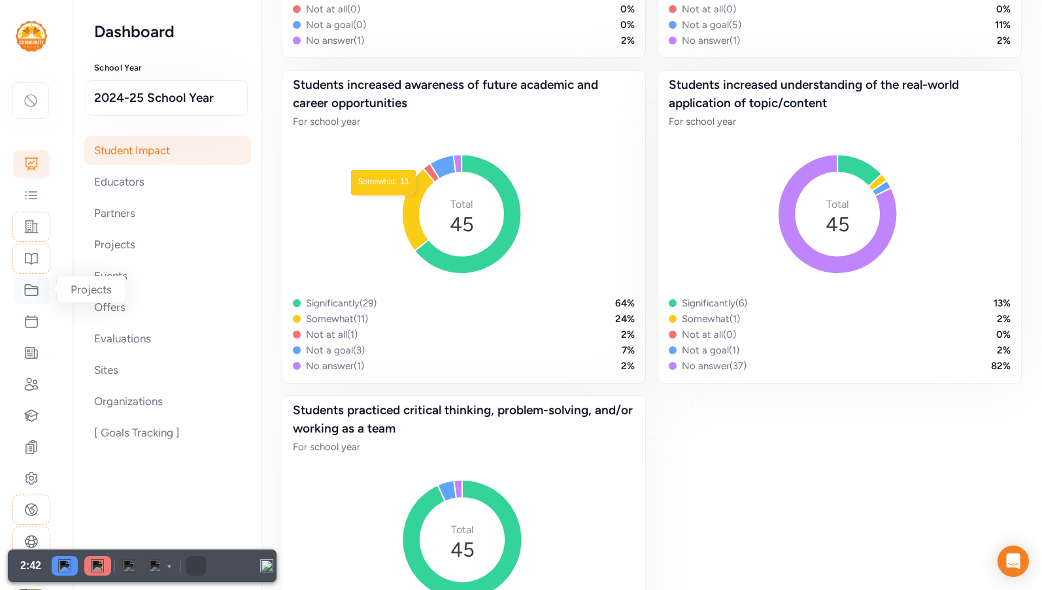
click at [27, 295] on icon at bounding box center [32, 290] width 16 height 16
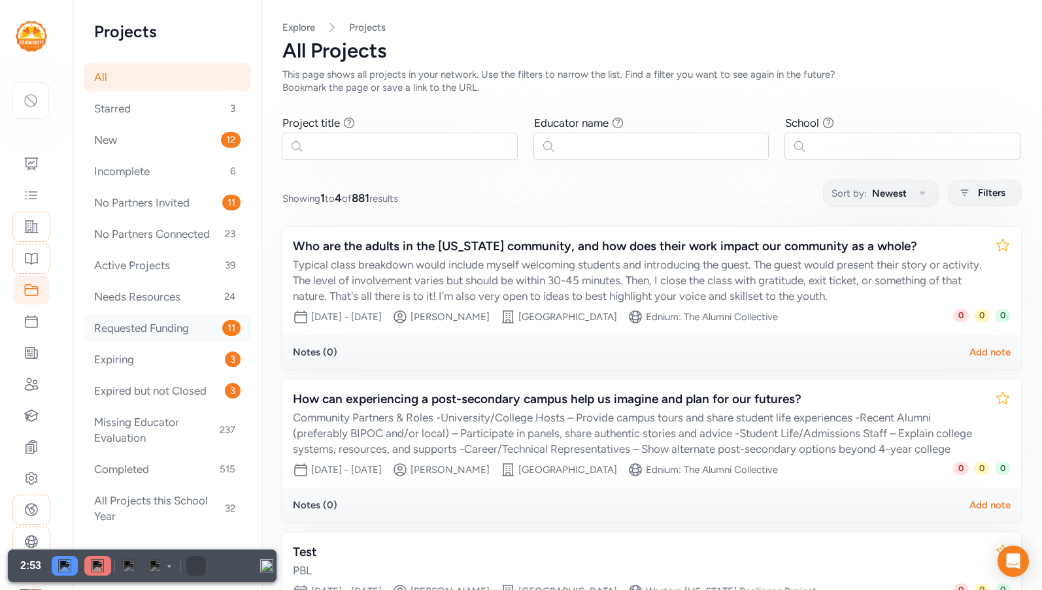
click at [163, 323] on div "Requested Funding 11" at bounding box center [167, 328] width 167 height 29
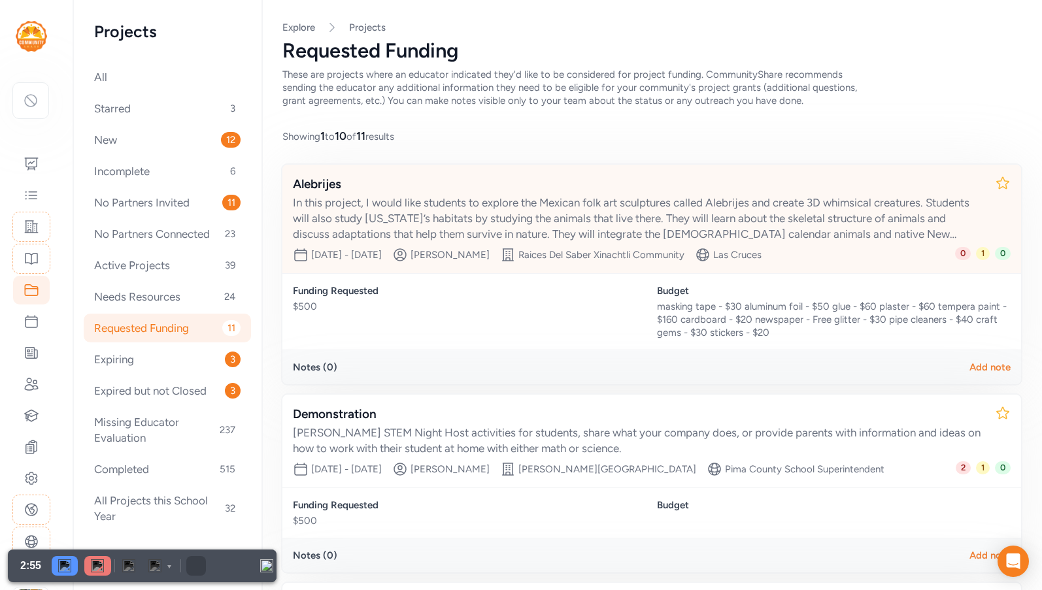
click at [724, 211] on div "In this project, I would like students to explore the Mexican folk art sculptur…" at bounding box center [638, 218] width 691 height 47
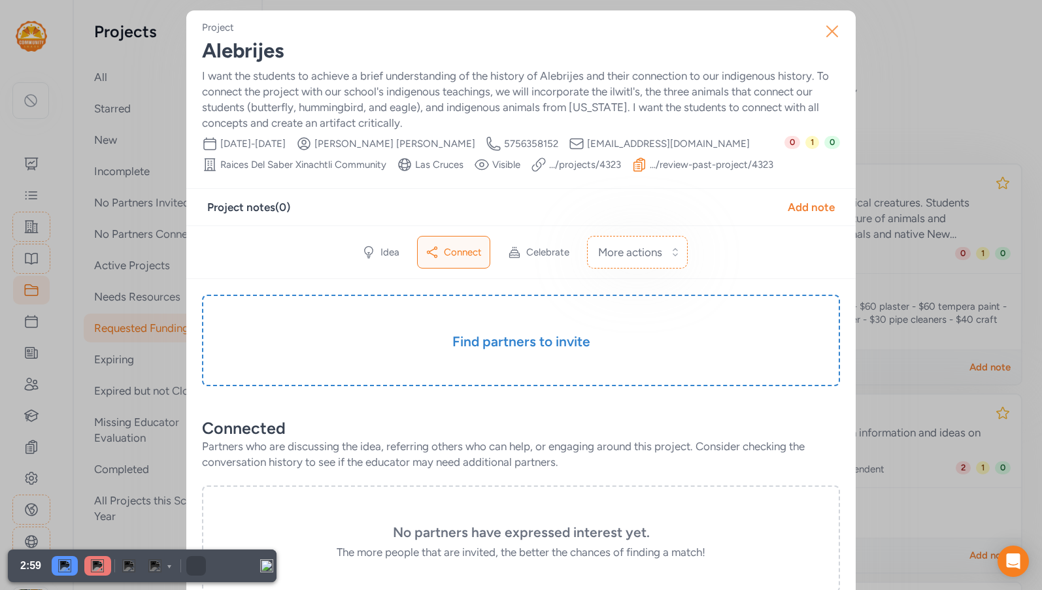
click at [828, 31] on icon "button" at bounding box center [831, 31] width 21 height 21
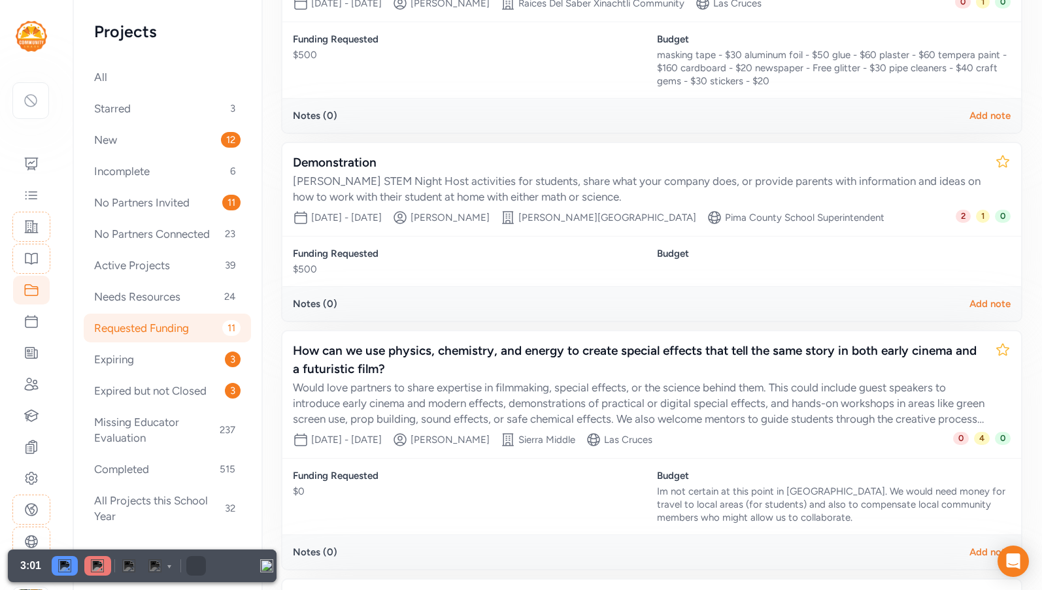
scroll to position [261, 0]
